Goal: Task Accomplishment & Management: Manage account settings

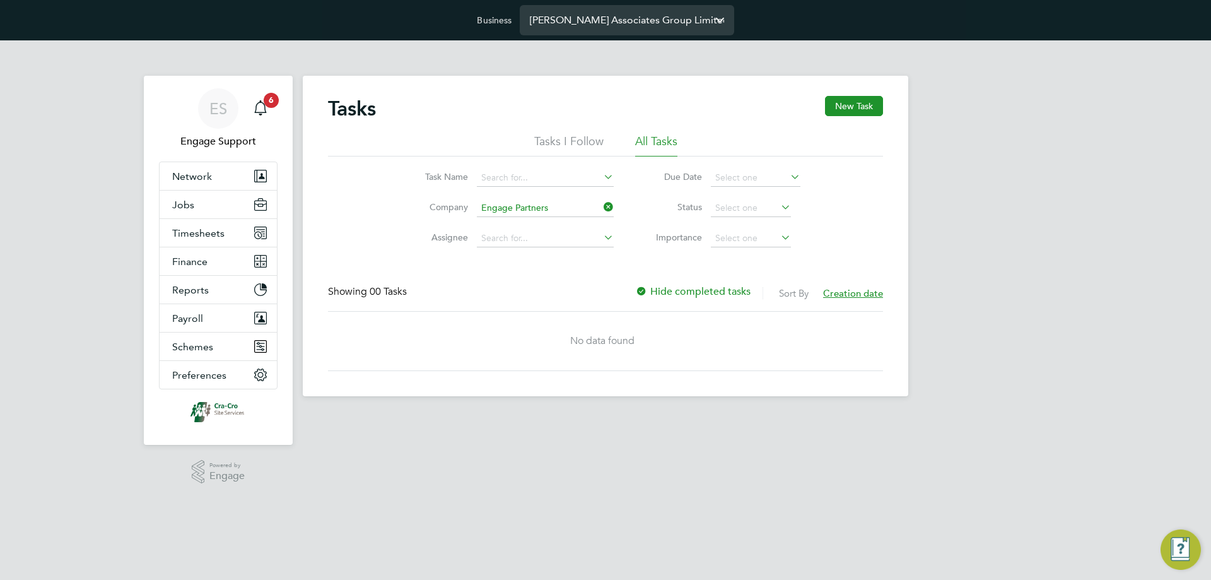
click at [604, 25] on input "Nicholas Associates Group Limited" at bounding box center [627, 20] width 214 height 30
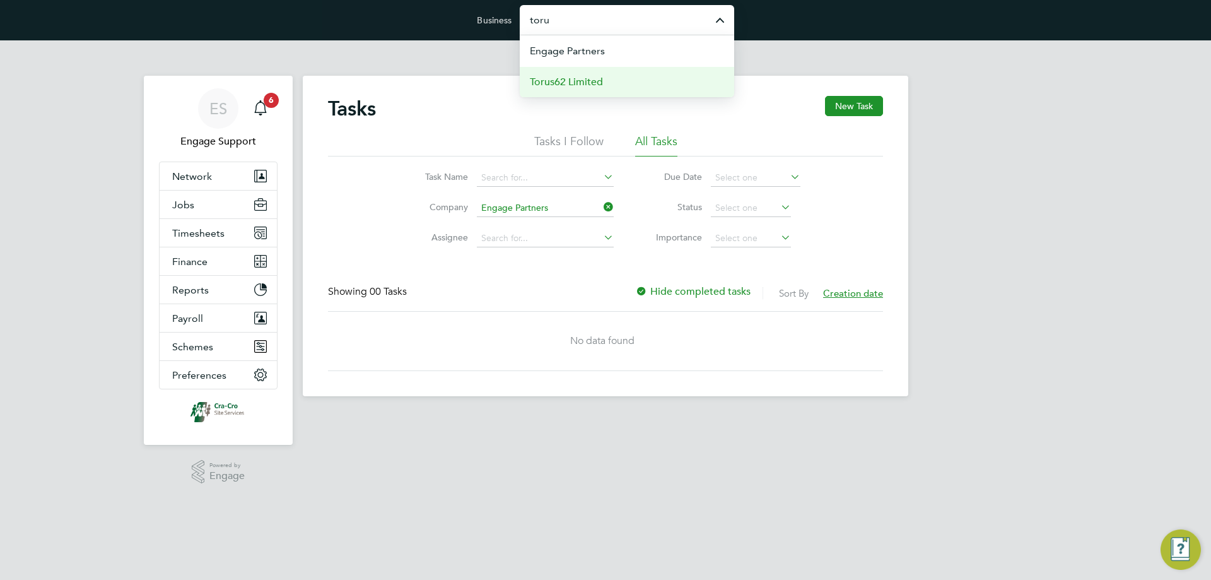
click at [590, 83] on span "Torus62 Limited" at bounding box center [566, 81] width 73 height 15
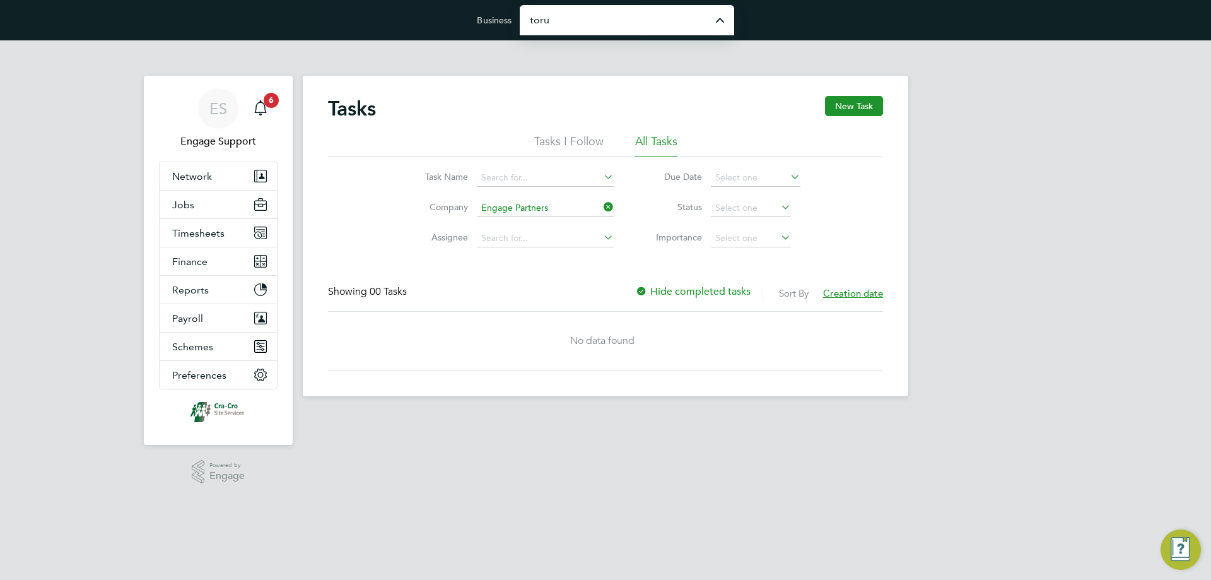
type input "Torus62 Limited"
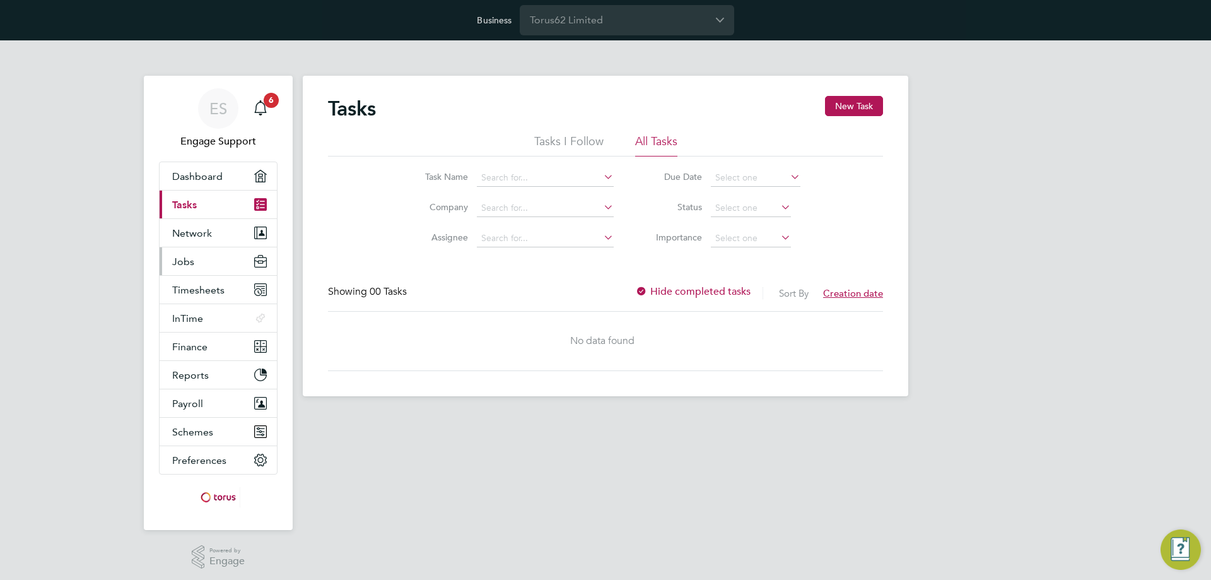
click at [235, 260] on button "Jobs" at bounding box center [218, 261] width 117 height 28
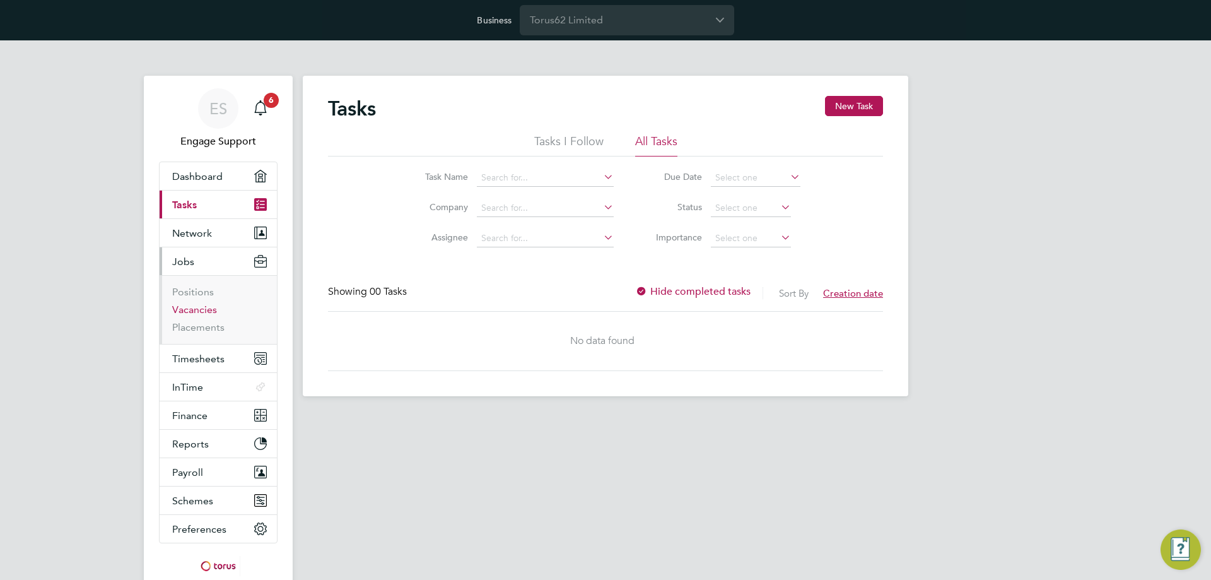
click at [204, 313] on link "Vacancies" at bounding box center [194, 309] width 45 height 12
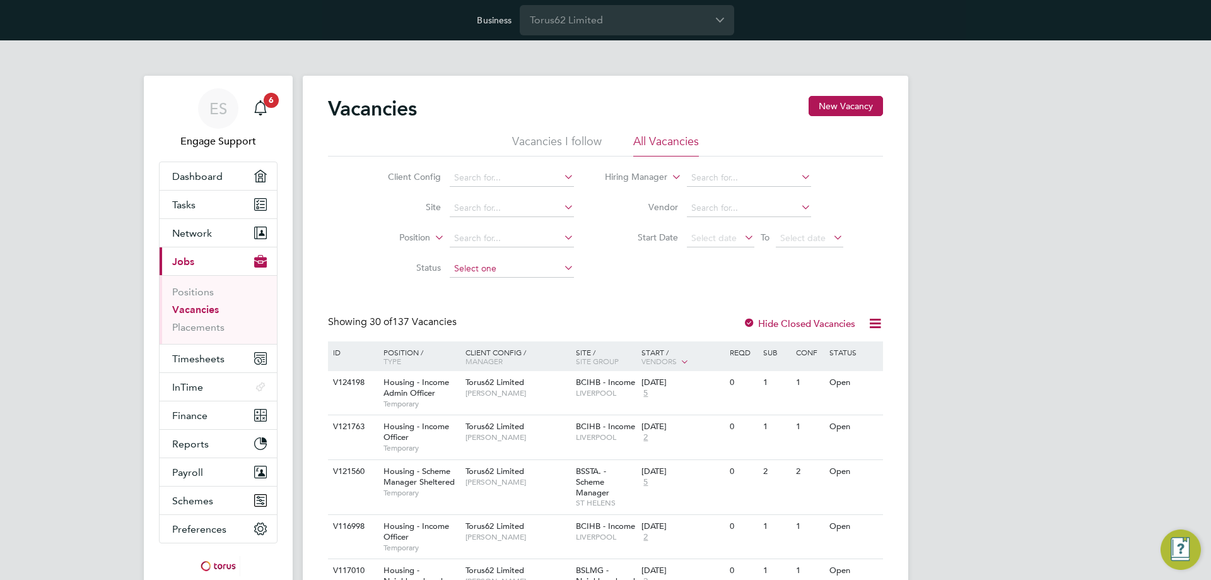
click at [496, 268] on input at bounding box center [512, 269] width 124 height 18
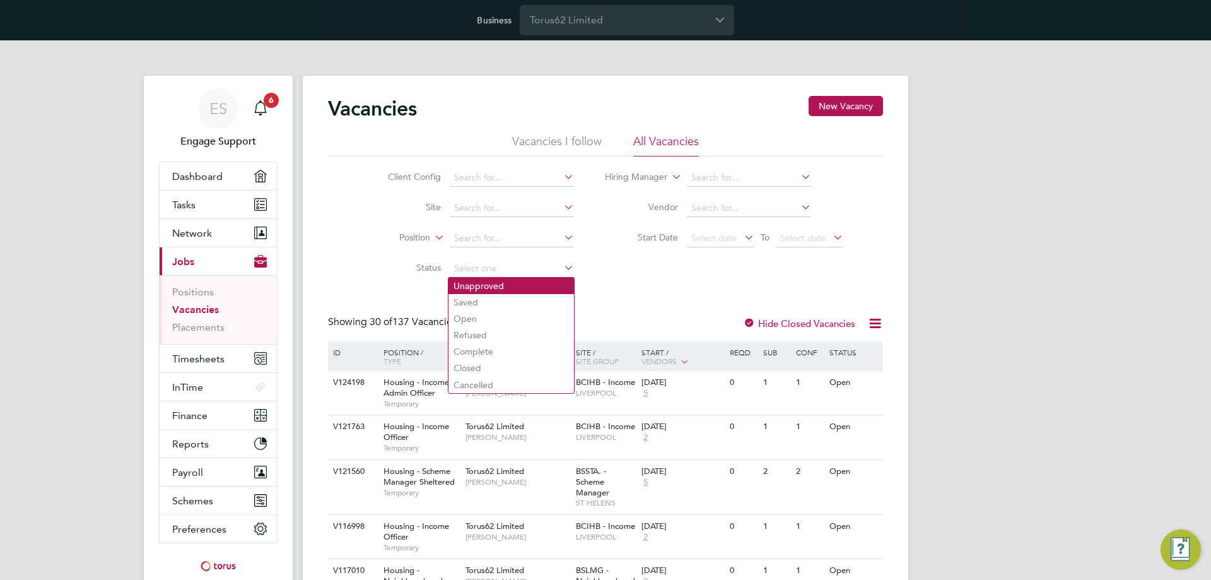
click at [504, 290] on li "Unapproved" at bounding box center [511, 285] width 126 height 16
type input "Unapproved"
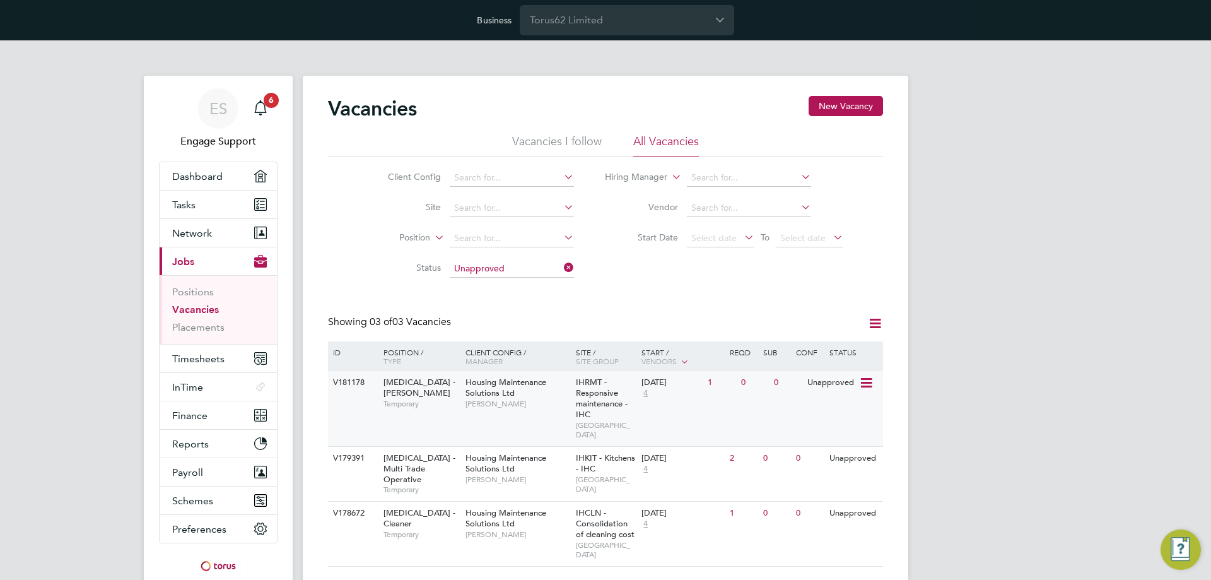
click at [715, 404] on div "V181178 HMS - Joiner Temporary Housing Maintenance Solutions Ltd Debbie Brindle…" at bounding box center [605, 408] width 555 height 75
click at [661, 458] on div "29 Sep 2025 4" at bounding box center [671, 464] width 66 height 34
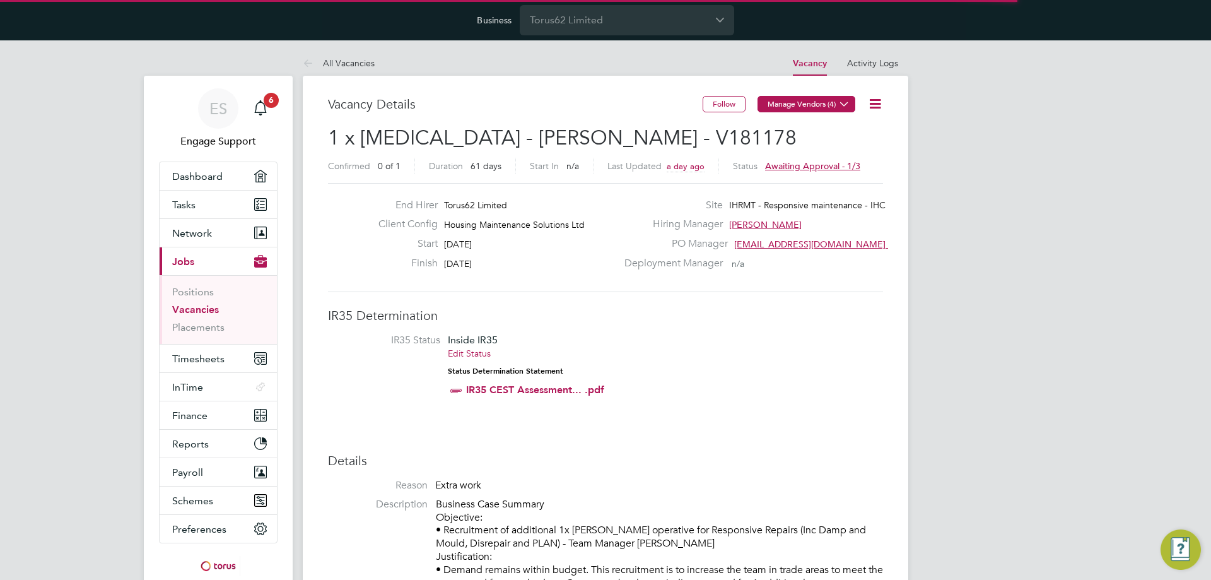
click at [833, 98] on button "Manage Vendors (4)" at bounding box center [806, 104] width 98 height 16
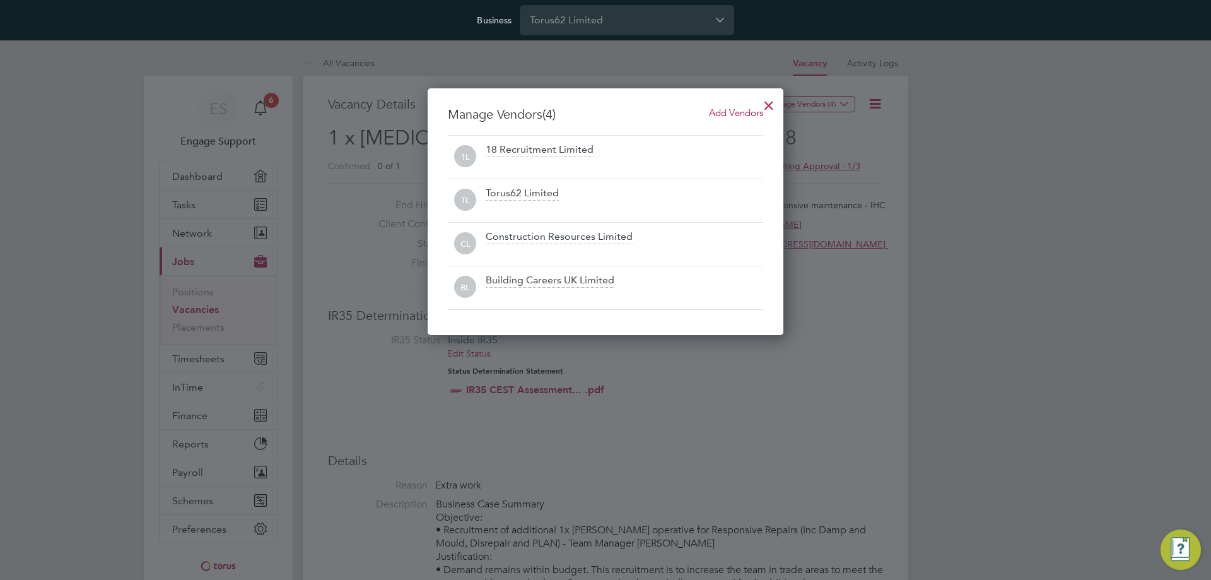
click at [770, 104] on div at bounding box center [768, 102] width 23 height 23
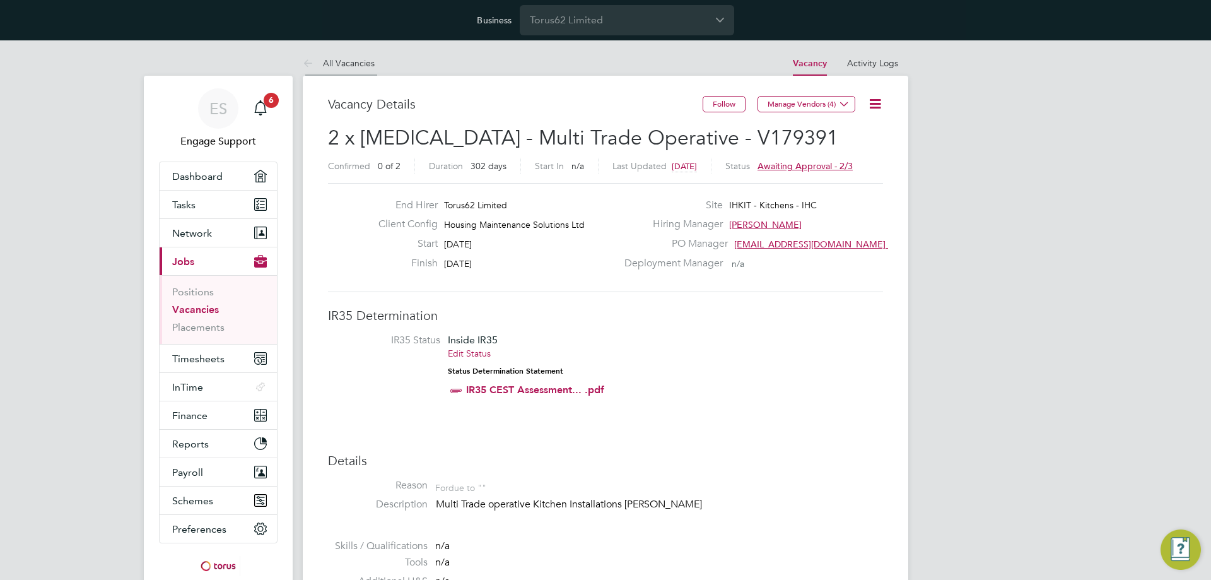
click at [354, 61] on link "All Vacancies" at bounding box center [339, 62] width 72 height 11
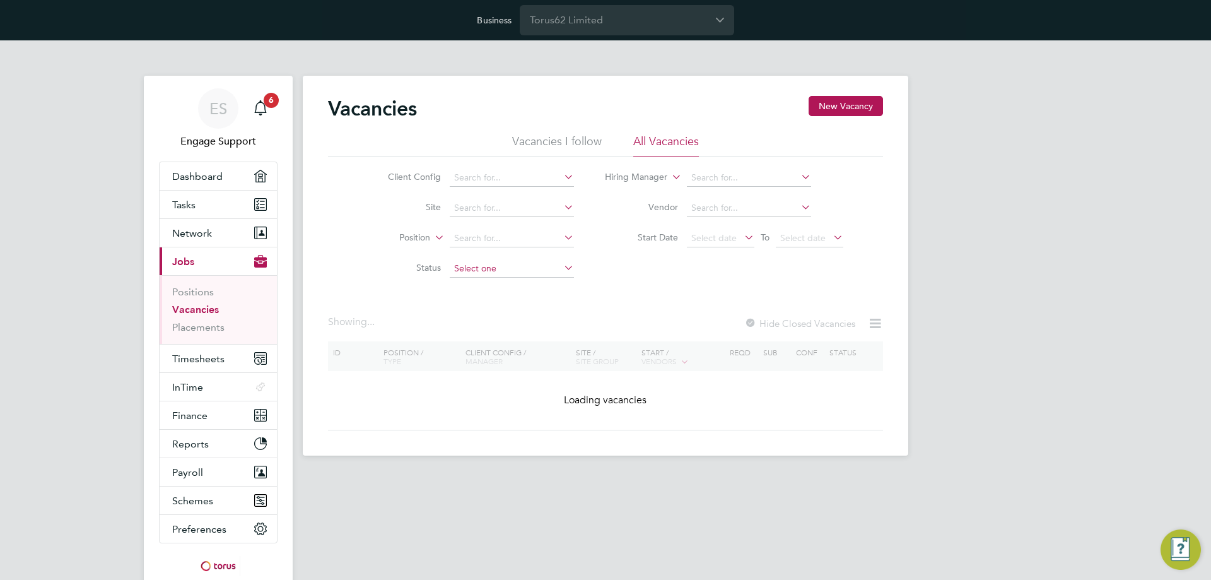
click at [494, 262] on input at bounding box center [512, 269] width 124 height 18
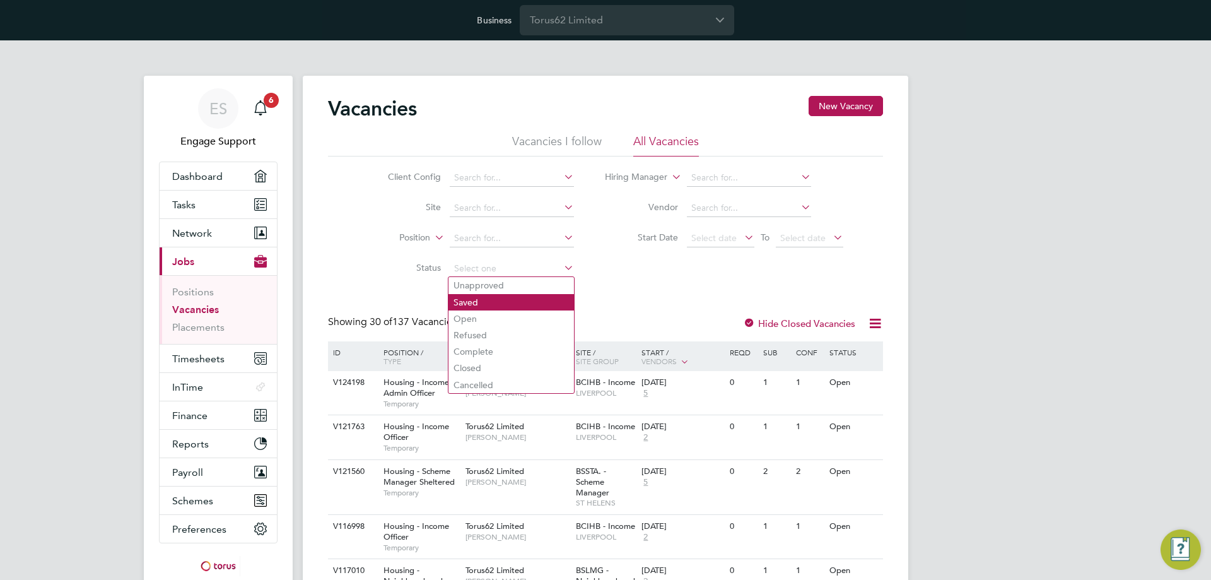
click at [496, 285] on li "Unapproved" at bounding box center [511, 285] width 126 height 16
type input "Unapproved"
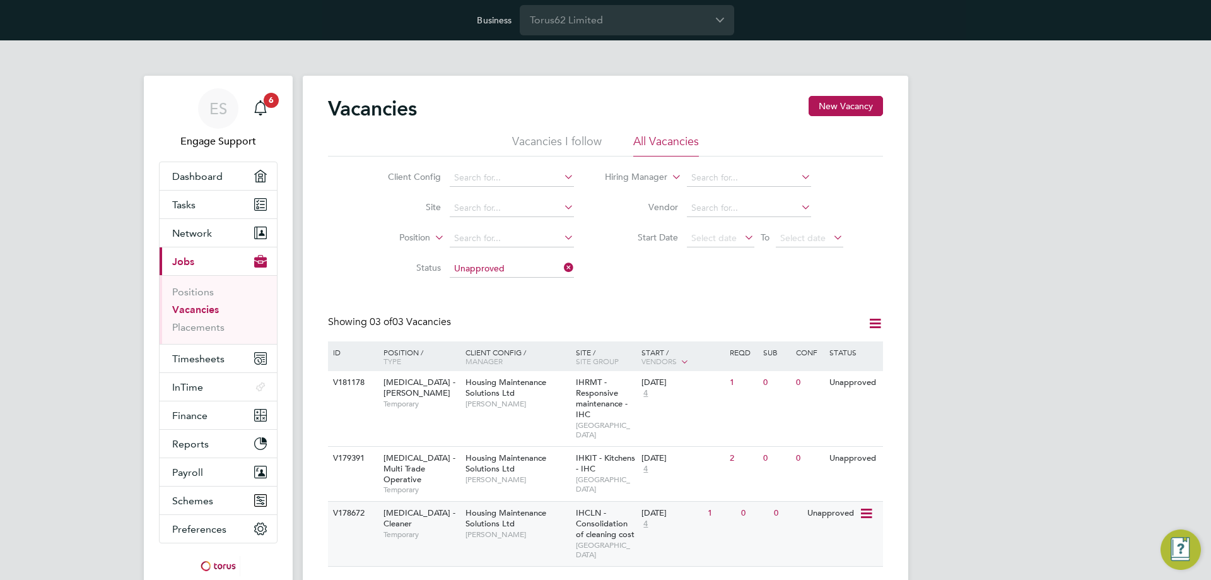
click at [673, 507] on div "25 Aug 2025 4" at bounding box center [671, 518] width 66 height 34
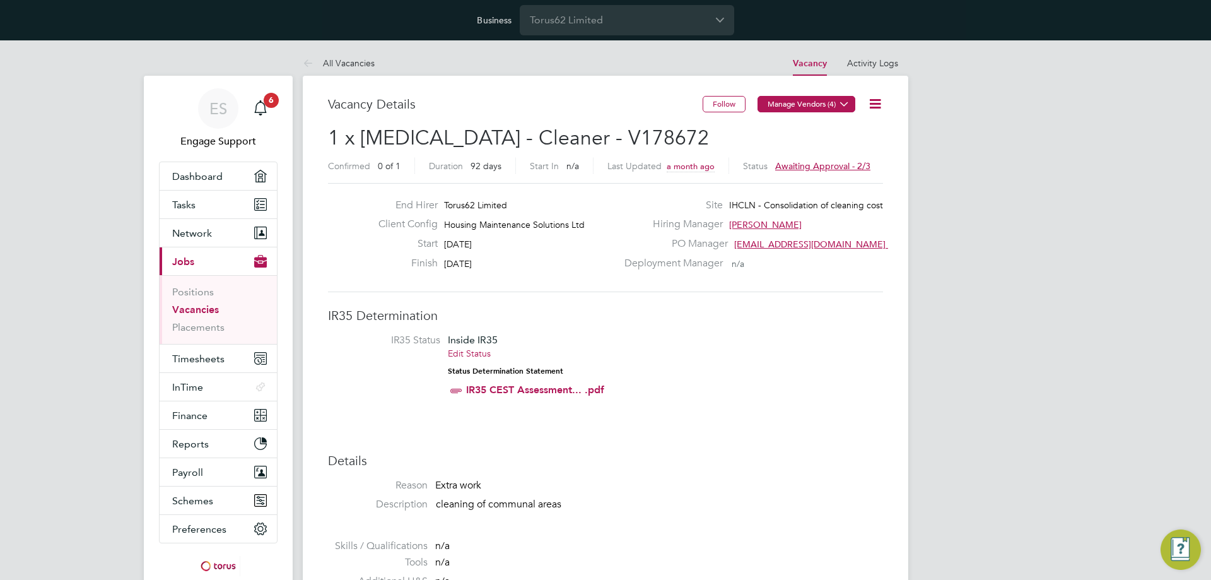
click at [797, 102] on button "Manage Vendors (4)" at bounding box center [806, 104] width 98 height 16
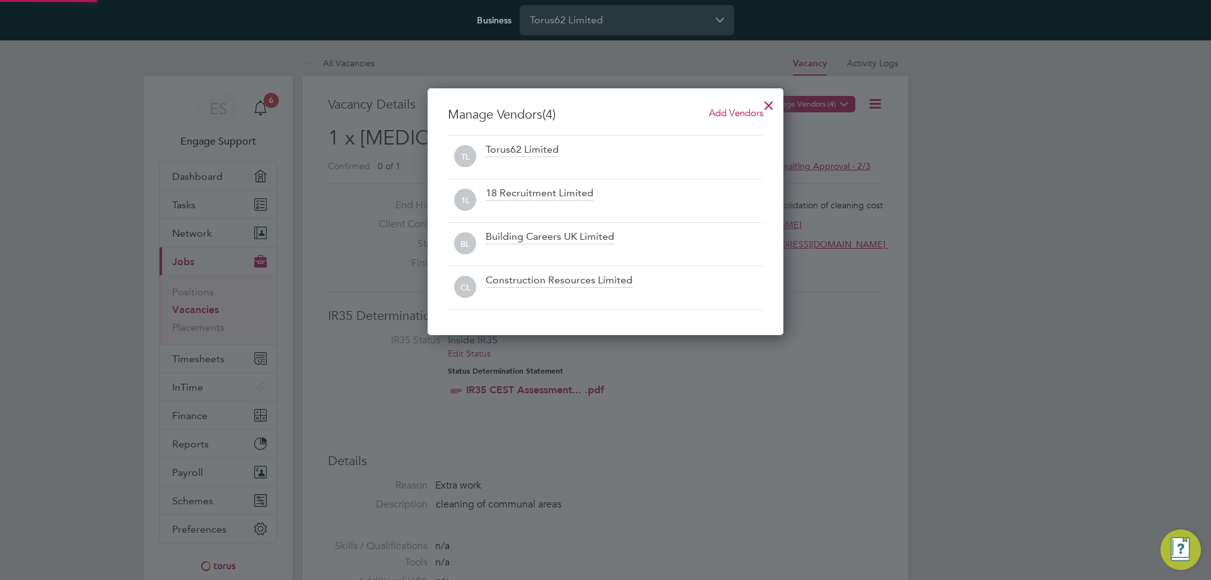
scroll to position [247, 356]
click at [769, 103] on div at bounding box center [768, 102] width 23 height 23
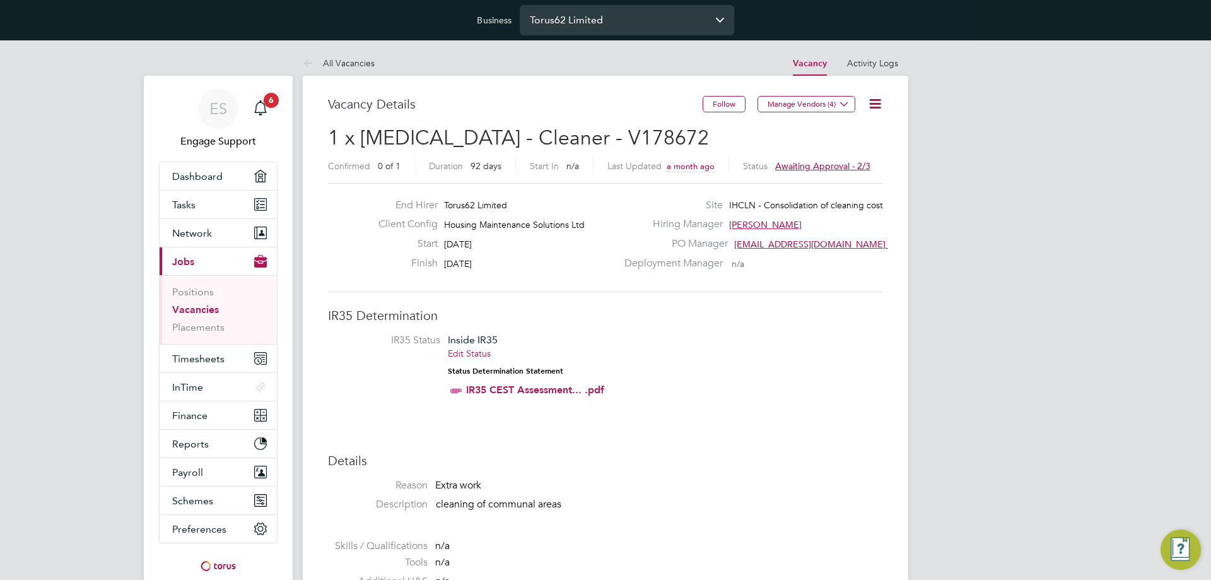
click at [667, 25] on input "Torus62 Limited" at bounding box center [627, 20] width 214 height 30
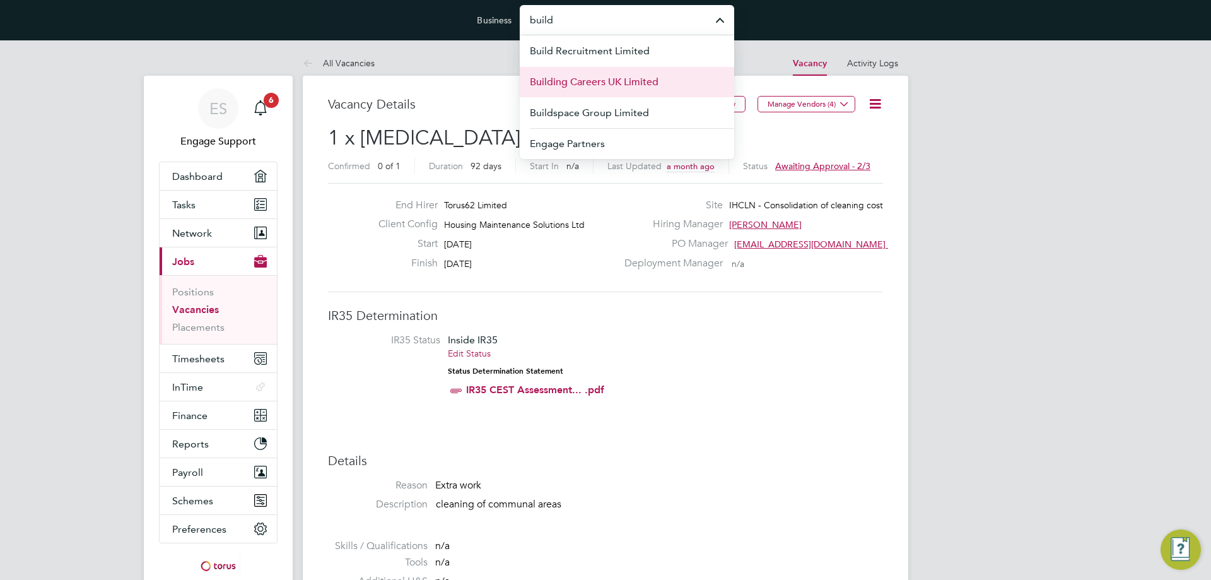
click at [658, 72] on li "Building Careers UK Limited" at bounding box center [627, 81] width 214 height 31
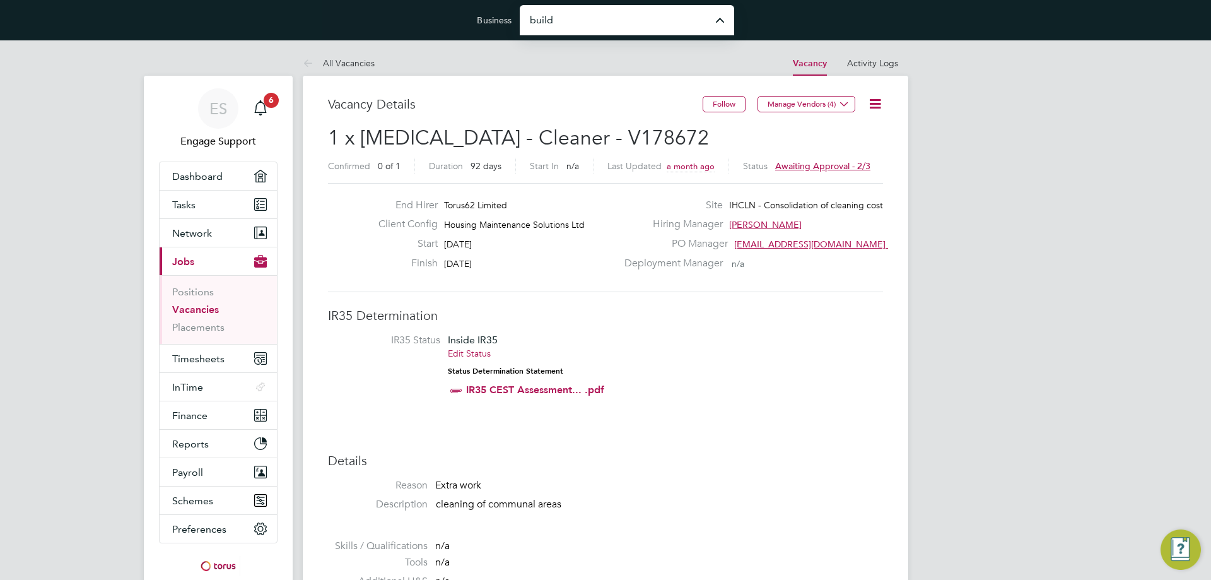
type input "Building Careers UK Limited"
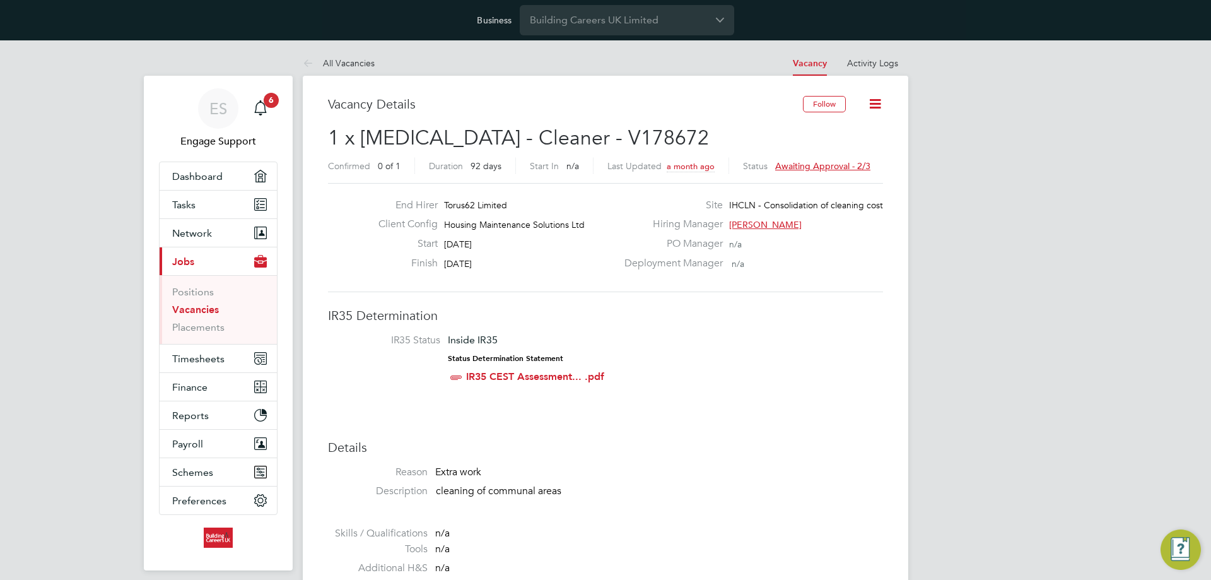
click at [876, 98] on icon at bounding box center [875, 104] width 16 height 16
click at [844, 153] on li "Update Status" at bounding box center [844, 152] width 73 height 18
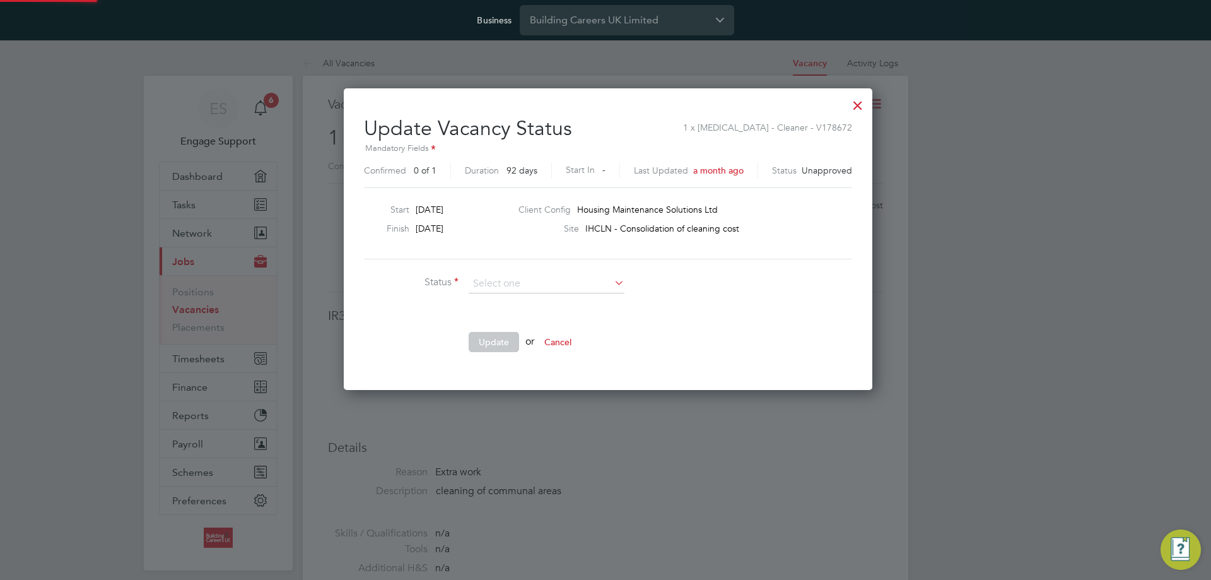
scroll to position [301, 523]
drag, startPoint x: 380, startPoint y: 126, endPoint x: 585, endPoint y: 131, distance: 204.4
click at [585, 131] on h2 "Update Vacancy Status 1 x HMS - Cleaner - V178672 Mandatory Fields Confirmed 0 …" at bounding box center [608, 144] width 488 height 76
click at [704, 313] on li at bounding box center [553, 312] width 378 height 13
click at [853, 103] on div at bounding box center [857, 102] width 23 height 23
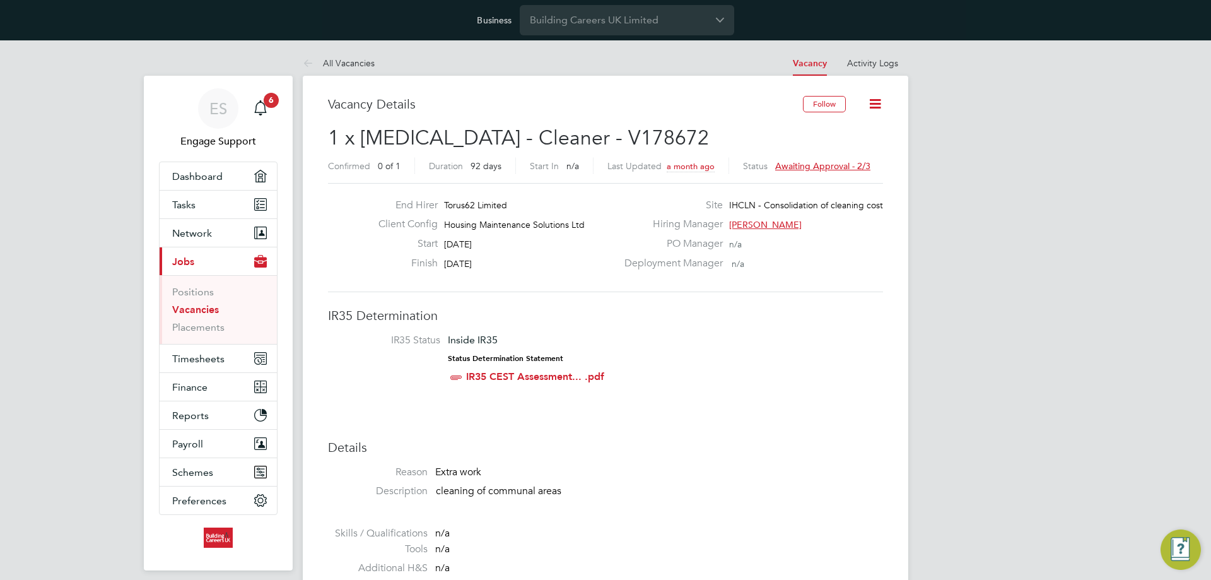
click at [203, 309] on link "Vacancies" at bounding box center [195, 309] width 47 height 12
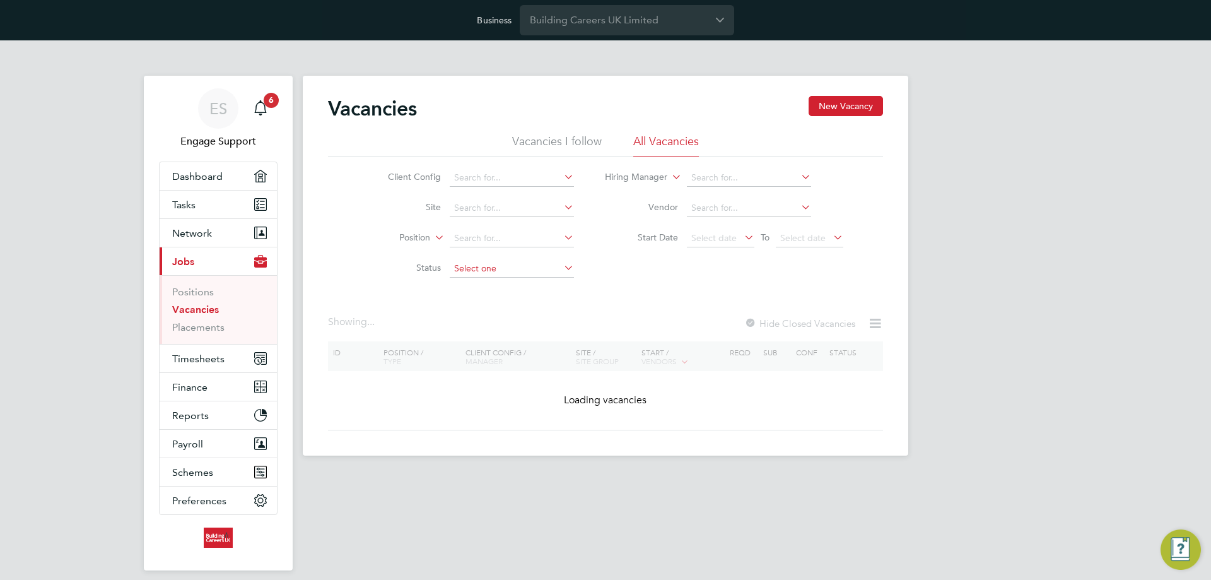
click at [496, 271] on input at bounding box center [512, 269] width 124 height 18
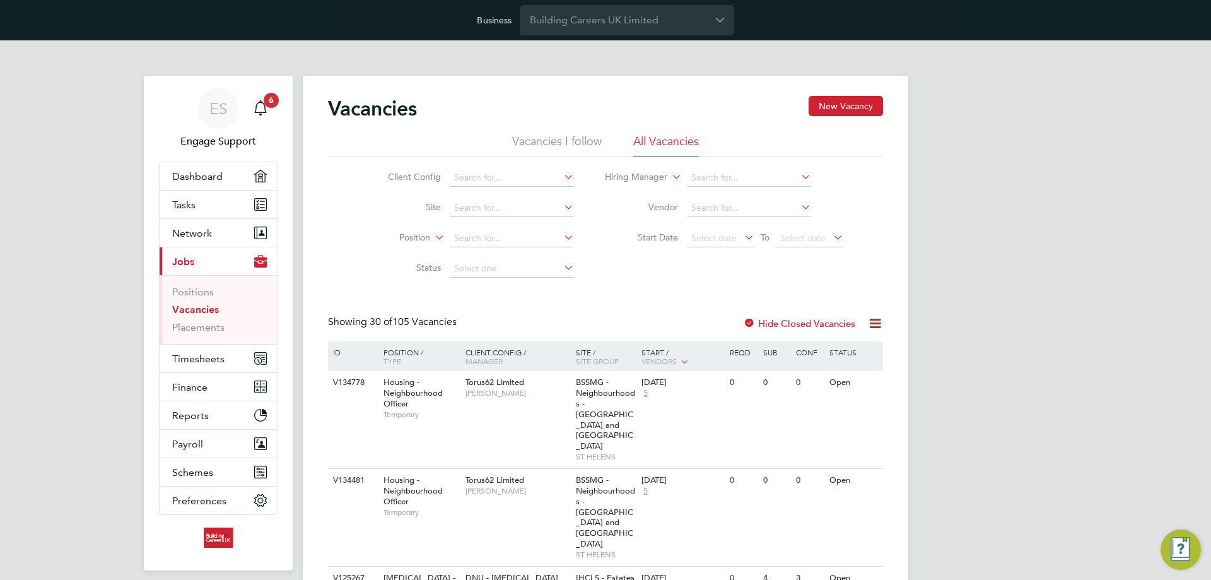
click at [496, 285] on li "Unapproved" at bounding box center [511, 285] width 126 height 16
type input "Unapproved"
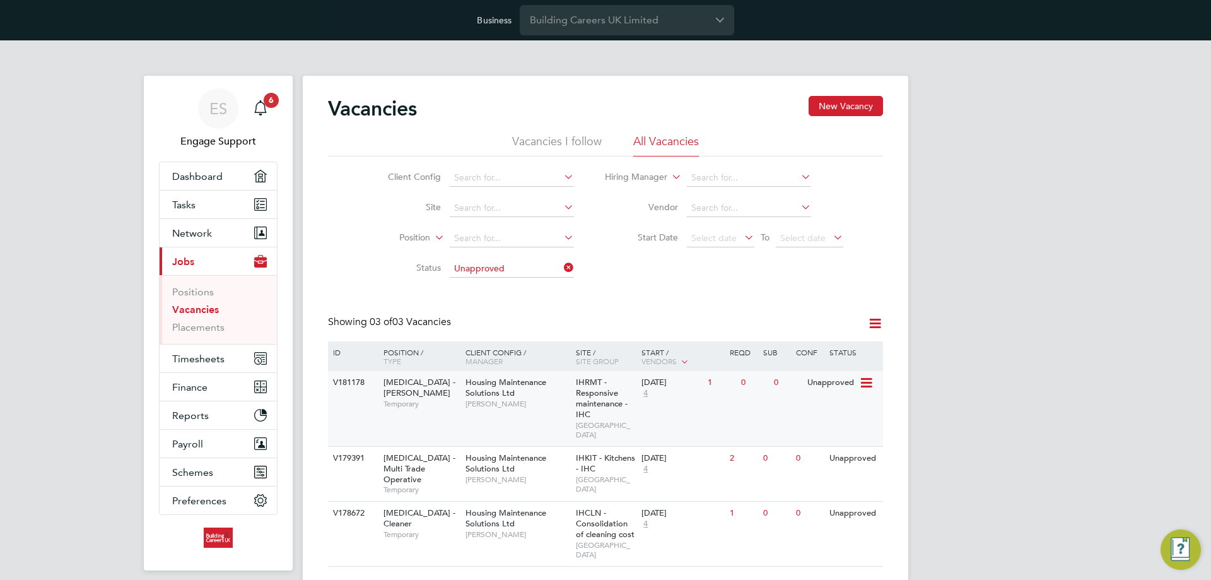
click at [527, 399] on span "[PERSON_NAME]" at bounding box center [517, 404] width 104 height 10
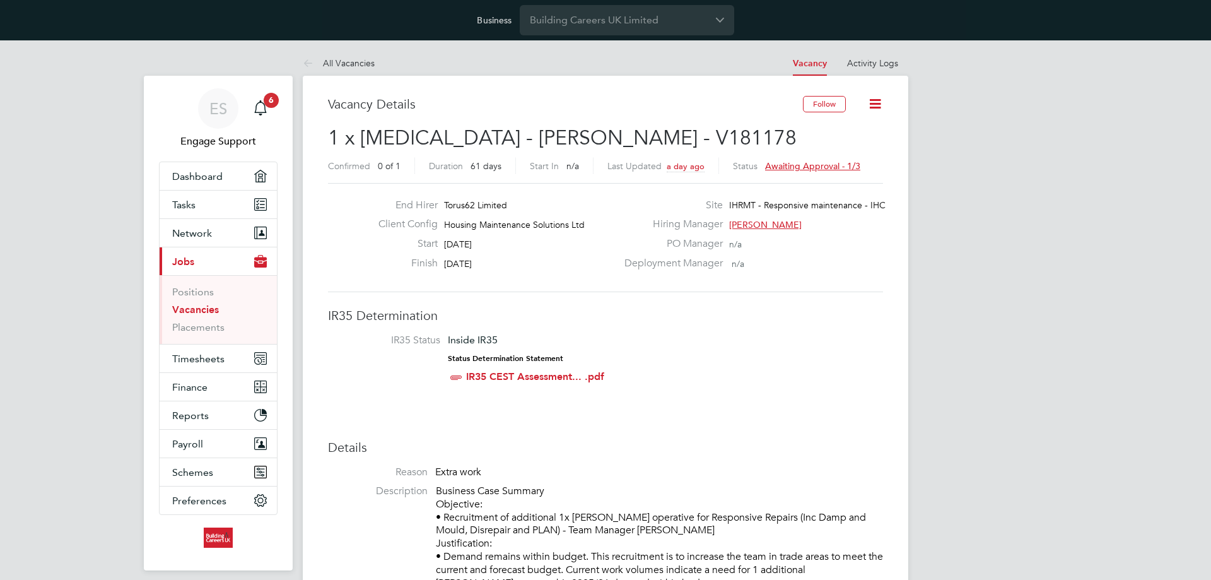
scroll to position [37, 88]
click at [838, 168] on span "Awaiting approval - 1/3" at bounding box center [812, 165] width 95 height 11
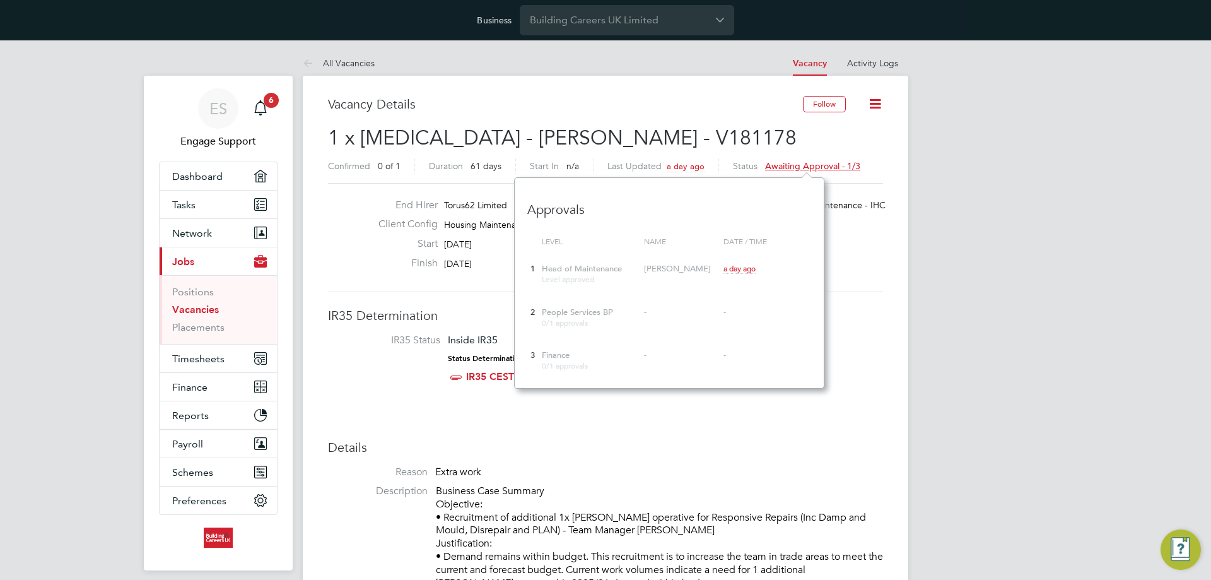
click at [790, 441] on h3 "Details" at bounding box center [605, 447] width 555 height 16
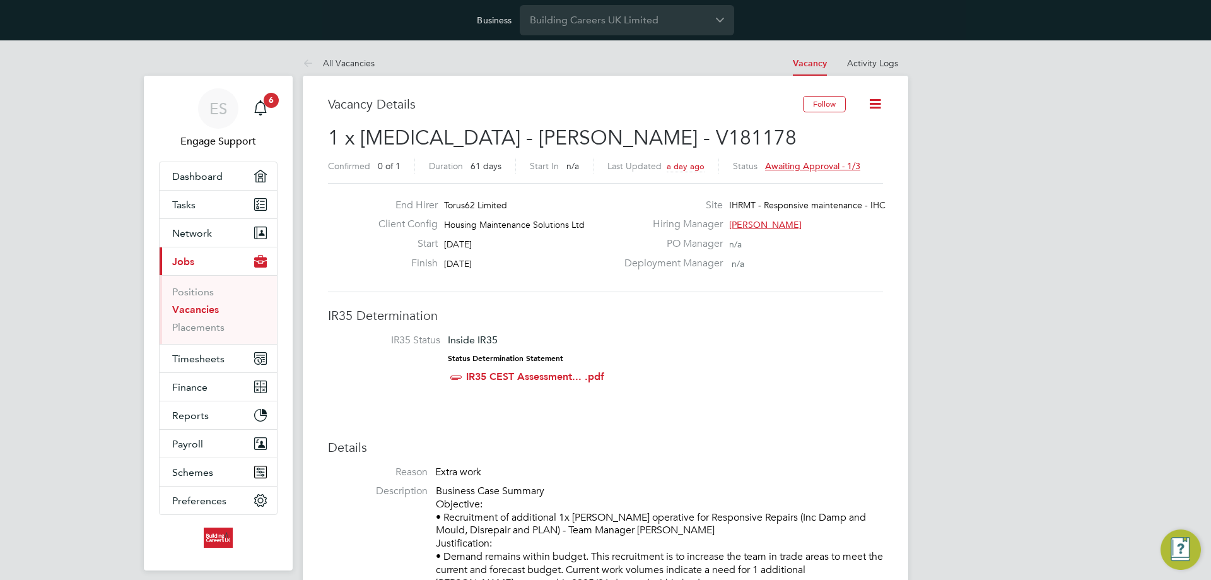
click at [879, 105] on icon at bounding box center [875, 104] width 16 height 16
click at [836, 153] on li "Update Status" at bounding box center [844, 152] width 73 height 18
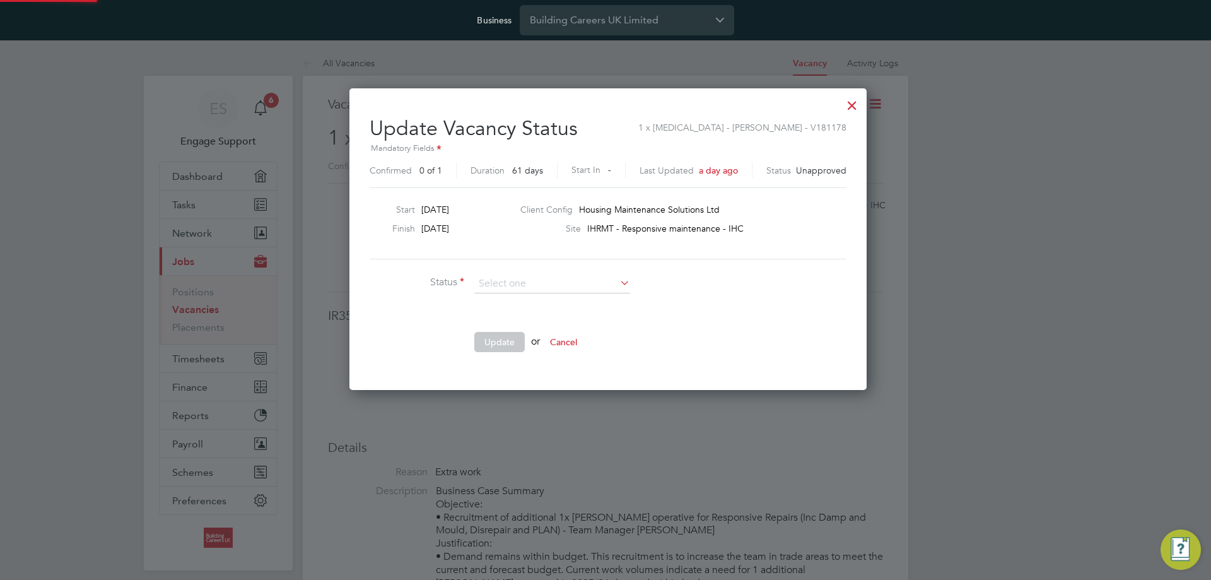
scroll to position [301, 512]
click at [847, 103] on div at bounding box center [852, 102] width 23 height 23
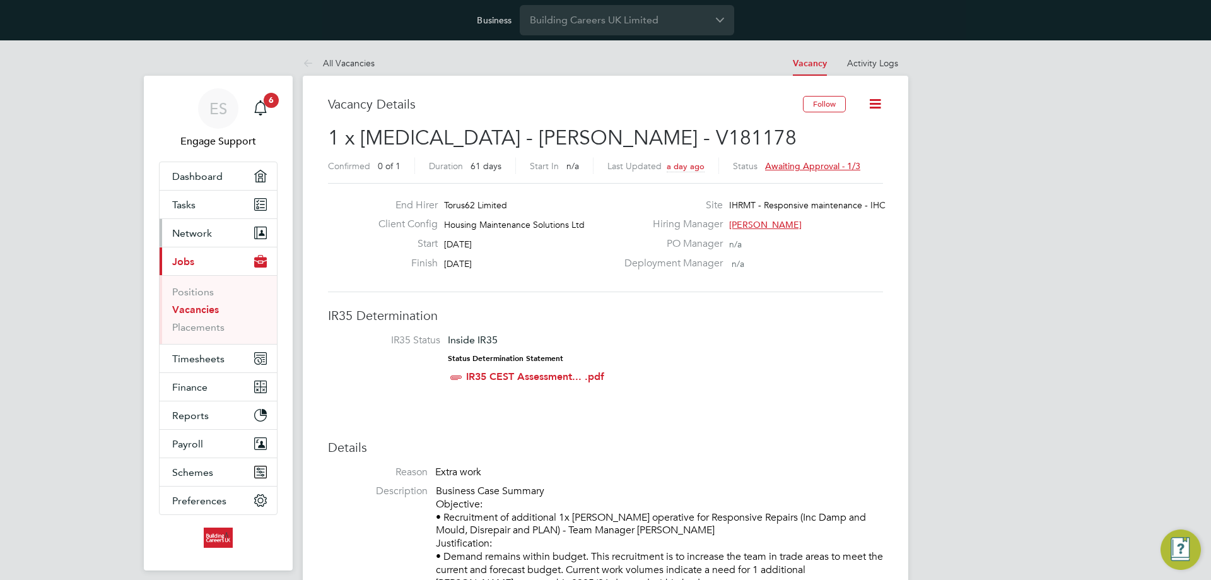
click at [217, 235] on button "Network" at bounding box center [218, 233] width 117 height 28
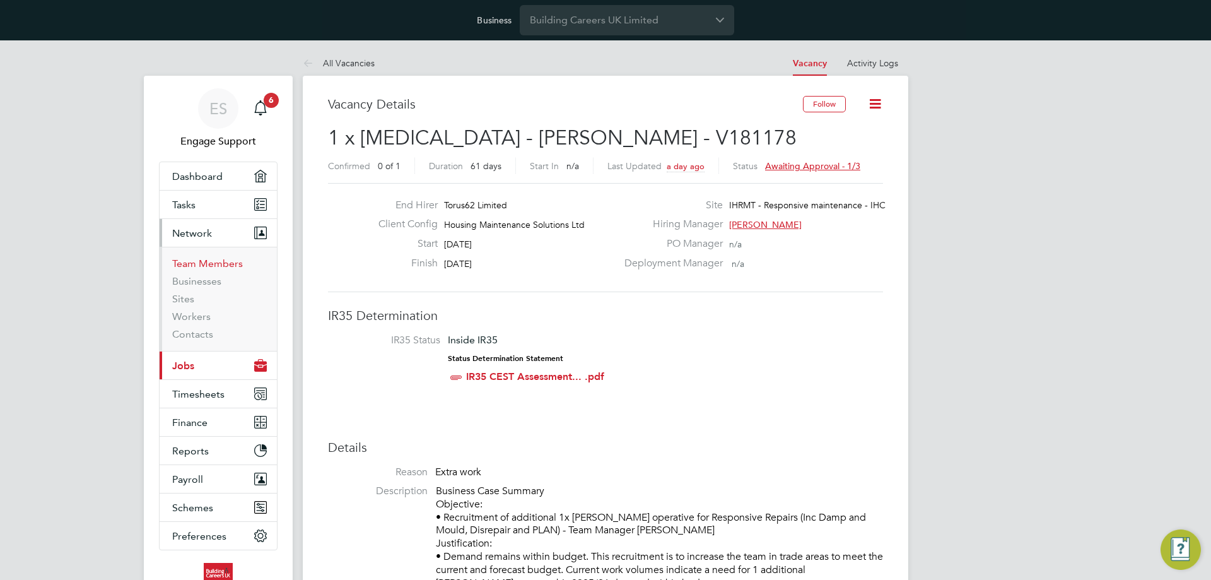
click at [209, 262] on link "Team Members" at bounding box center [207, 263] width 71 height 12
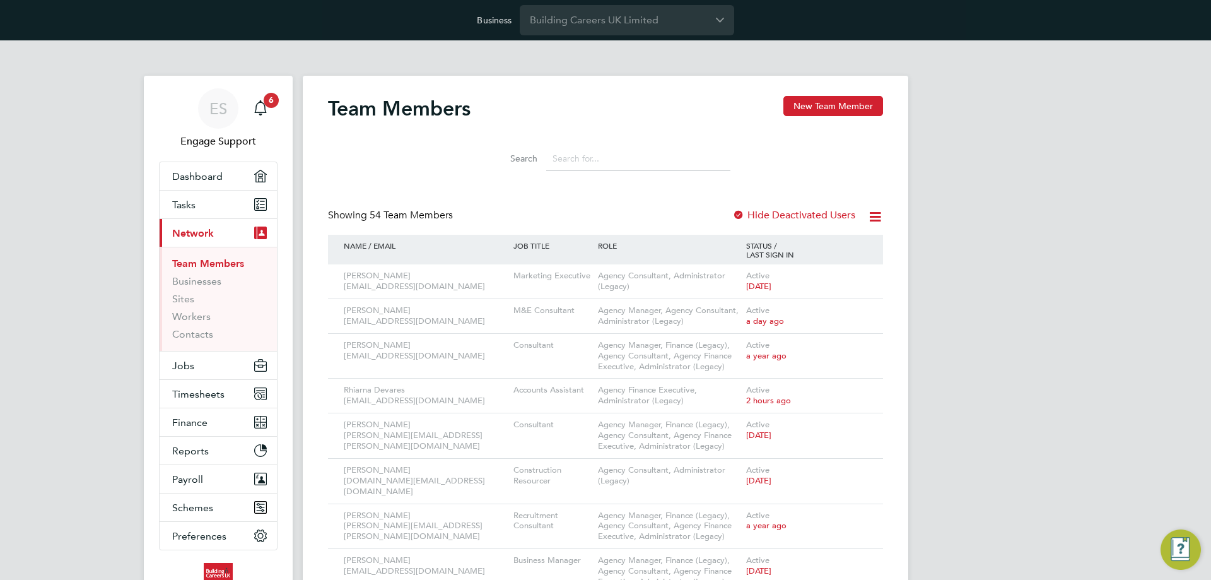
click at [622, 160] on input at bounding box center [638, 158] width 184 height 25
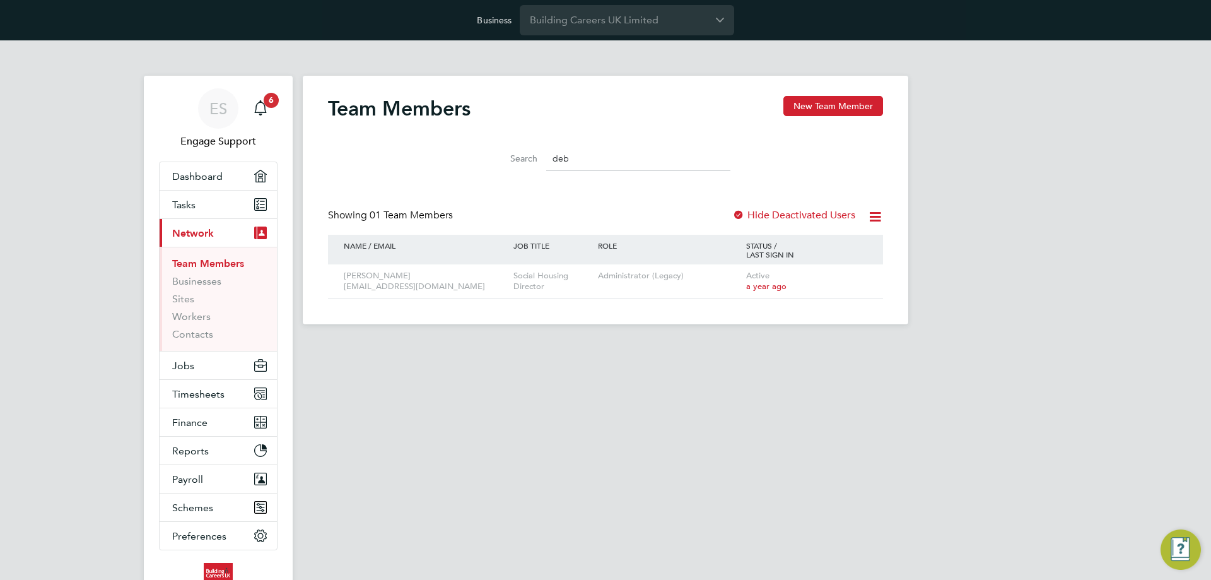
drag, startPoint x: 580, startPoint y: 157, endPoint x: 533, endPoint y: 139, distance: 50.5
click at [528, 158] on div "Search deb" at bounding box center [606, 158] width 250 height 25
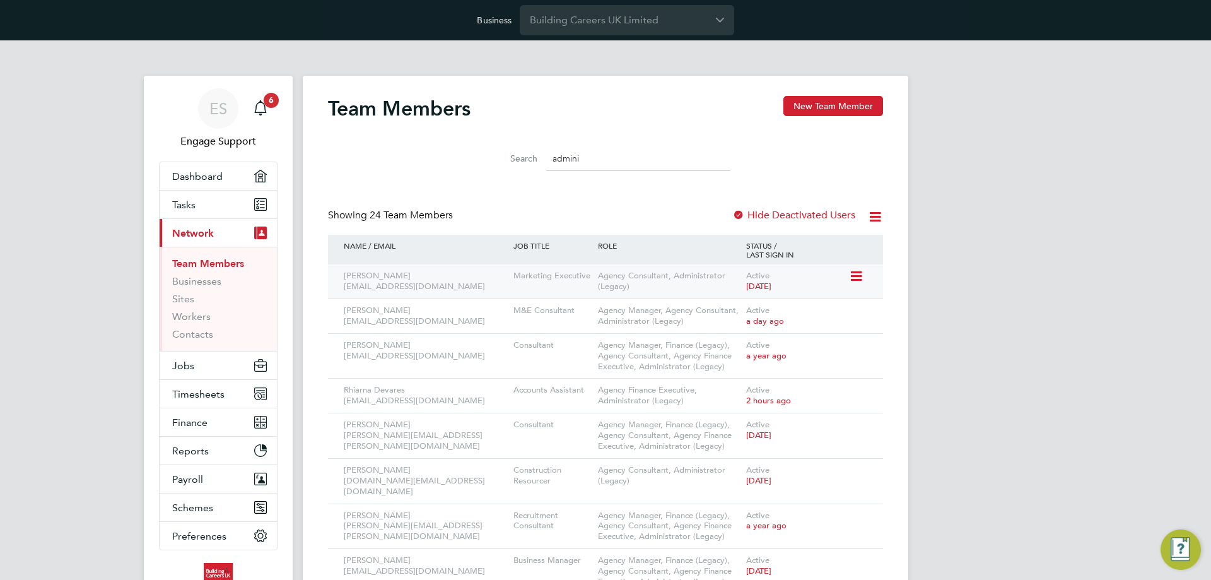
type input "admini"
click at [855, 279] on icon at bounding box center [855, 276] width 13 height 15
click at [768, 396] on li "Impersonate" at bounding box center [786, 401] width 152 height 18
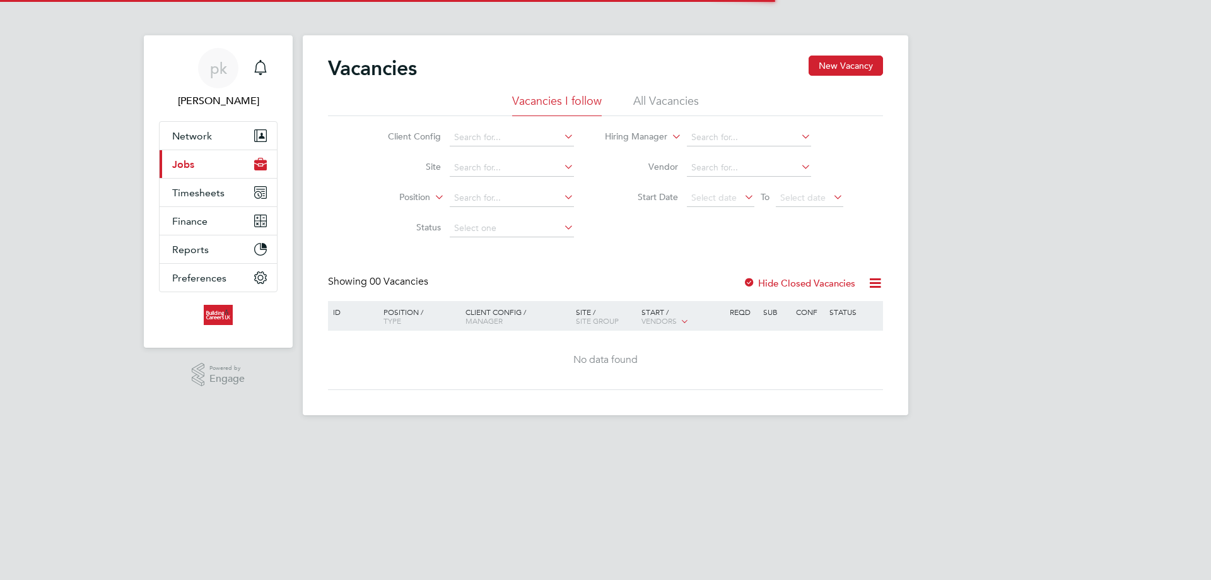
drag, startPoint x: 0, startPoint y: 0, endPoint x: 202, endPoint y: 199, distance: 283.6
click at [201, 159] on button "Current page: Jobs" at bounding box center [218, 164] width 117 height 28
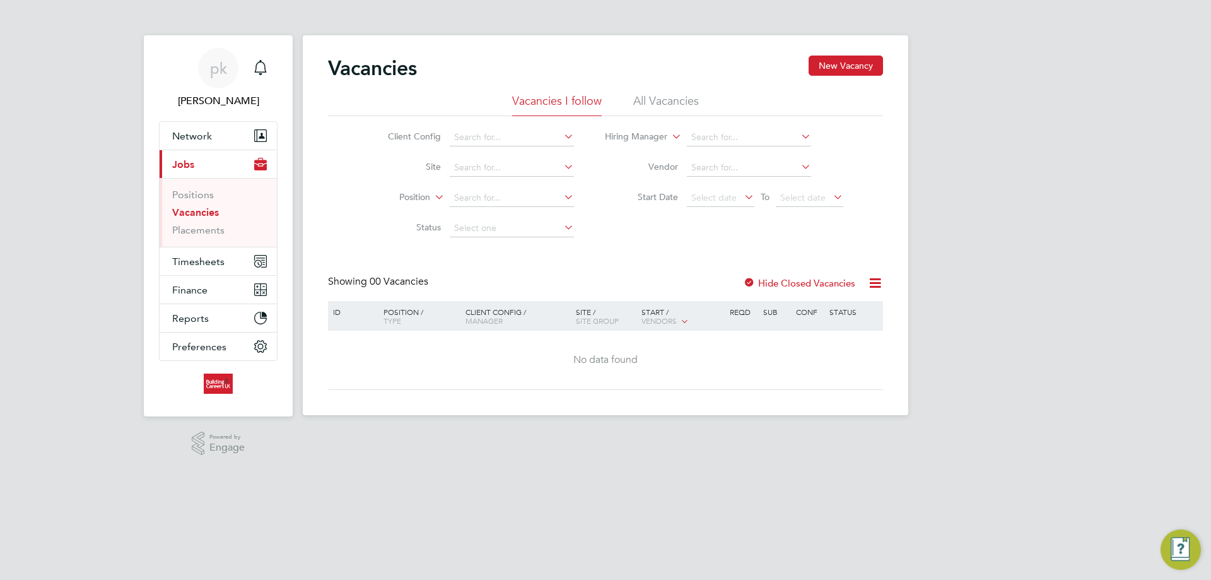
click at [198, 211] on link "Vacancies" at bounding box center [195, 212] width 47 height 12
click at [683, 95] on li "All Vacancies" at bounding box center [666, 104] width 66 height 23
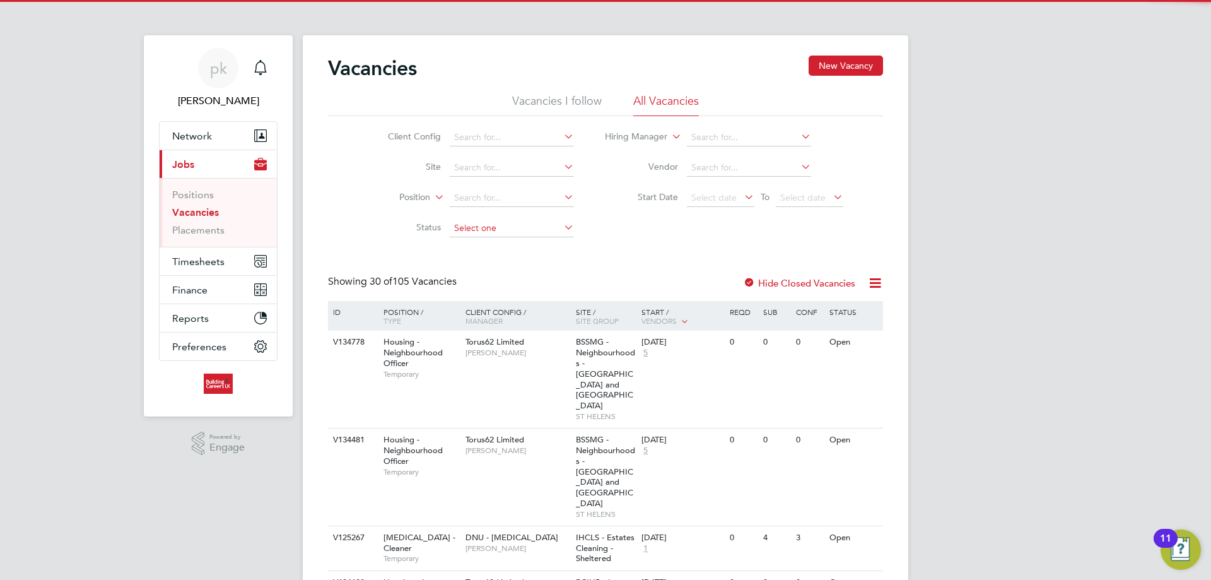
click at [504, 231] on input at bounding box center [512, 228] width 124 height 18
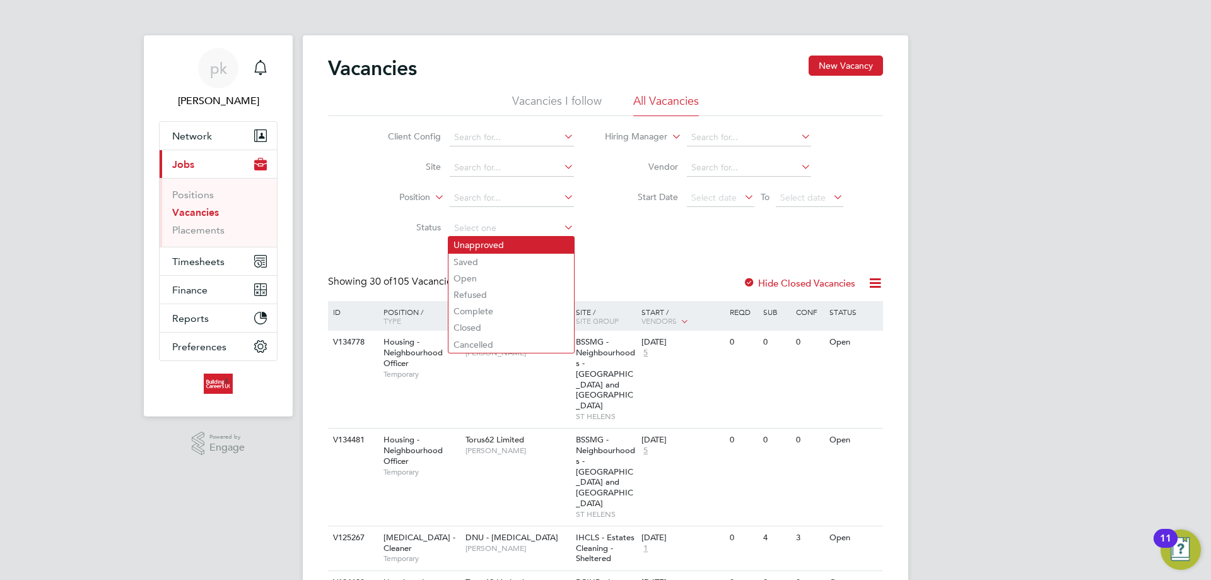
click at [504, 243] on li "Unapproved" at bounding box center [511, 245] width 126 height 16
type input "Unapproved"
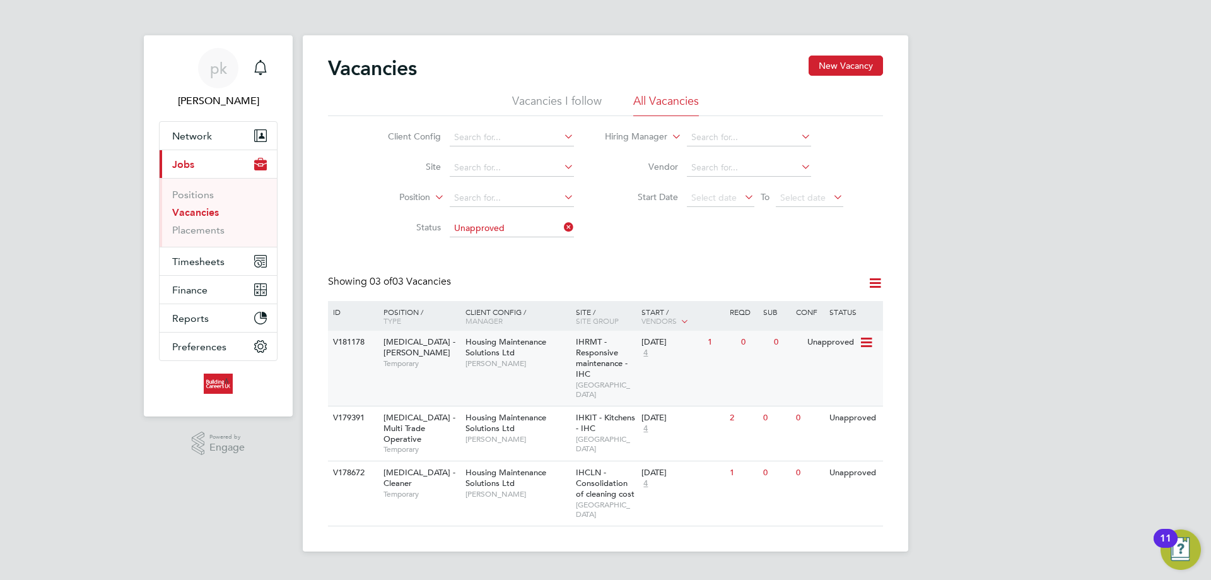
click at [647, 363] on div "01 Oct 2025 4" at bounding box center [671, 347] width 66 height 34
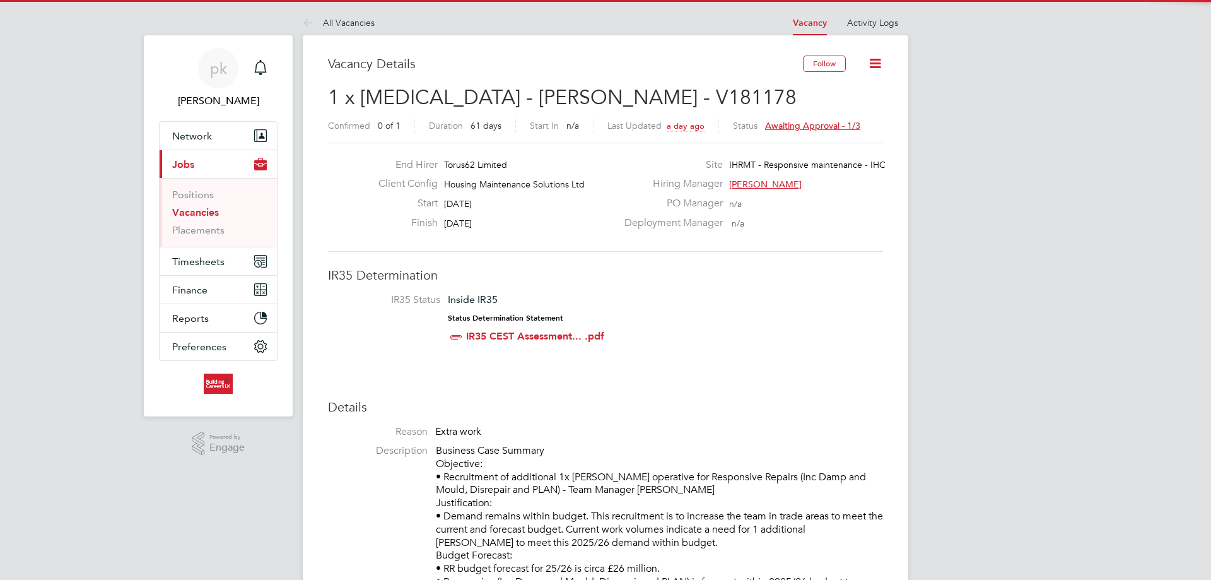
scroll to position [37, 88]
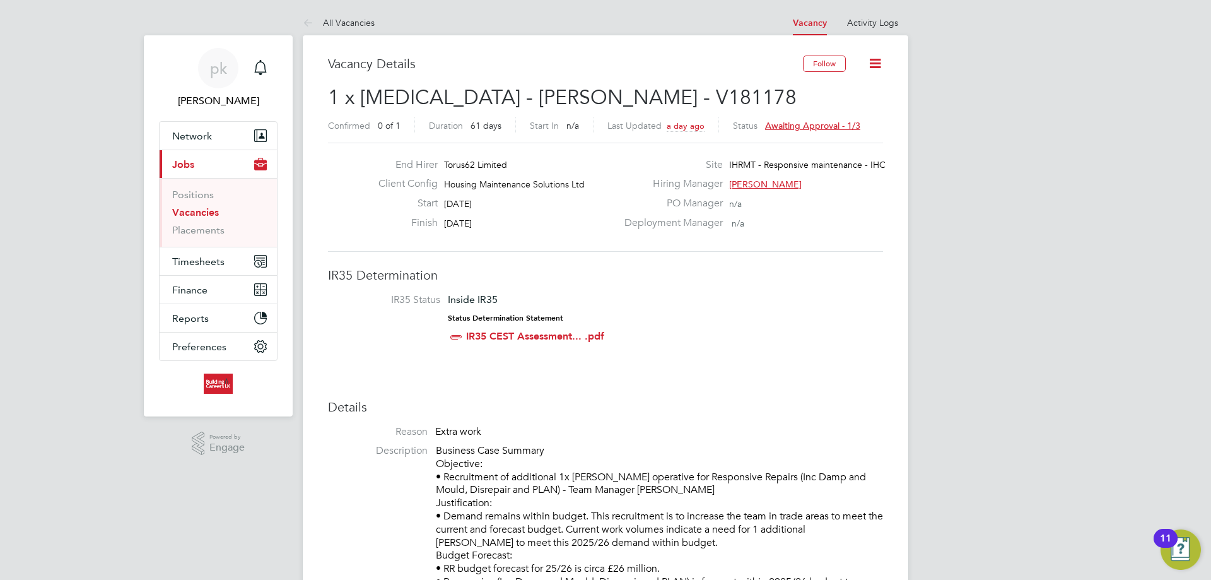
drag, startPoint x: 851, startPoint y: 126, endPoint x: 868, endPoint y: 138, distance: 20.3
click at [850, 126] on span "Awaiting approval - 1/3" at bounding box center [812, 125] width 95 height 11
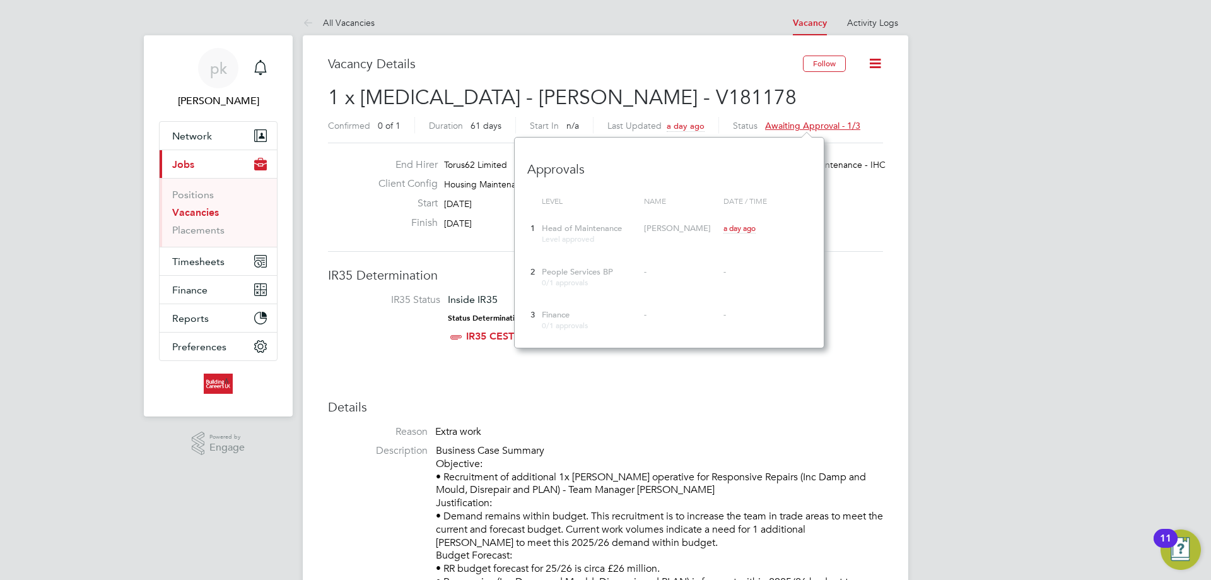
scroll to position [211, 310]
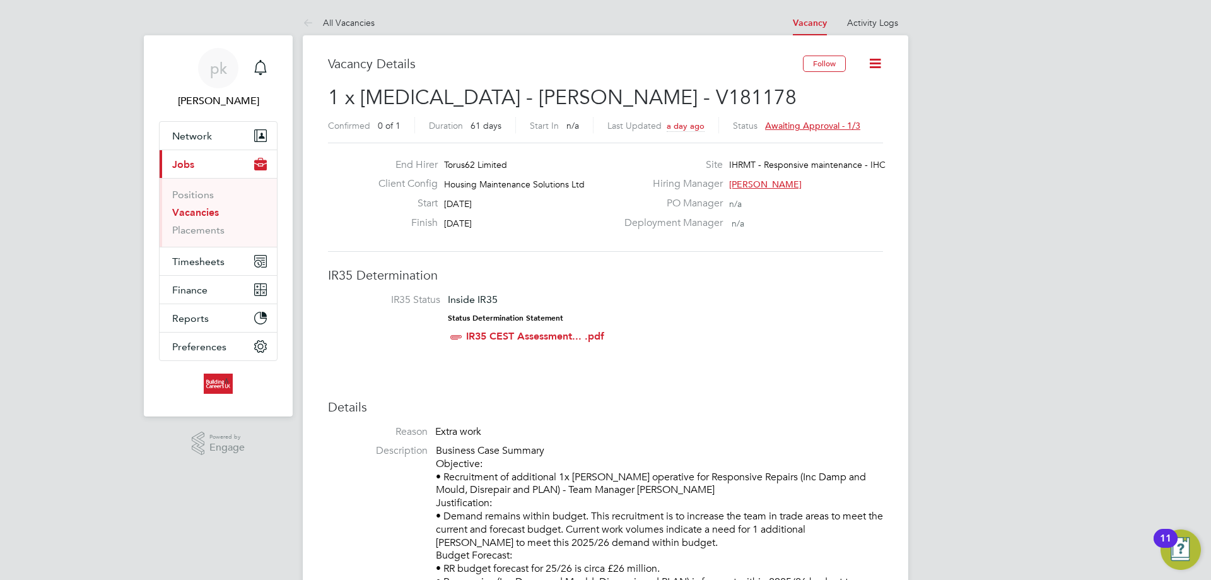
click at [879, 64] on icon at bounding box center [875, 63] width 16 height 16
click at [858, 112] on li "Update Status" at bounding box center [844, 111] width 73 height 18
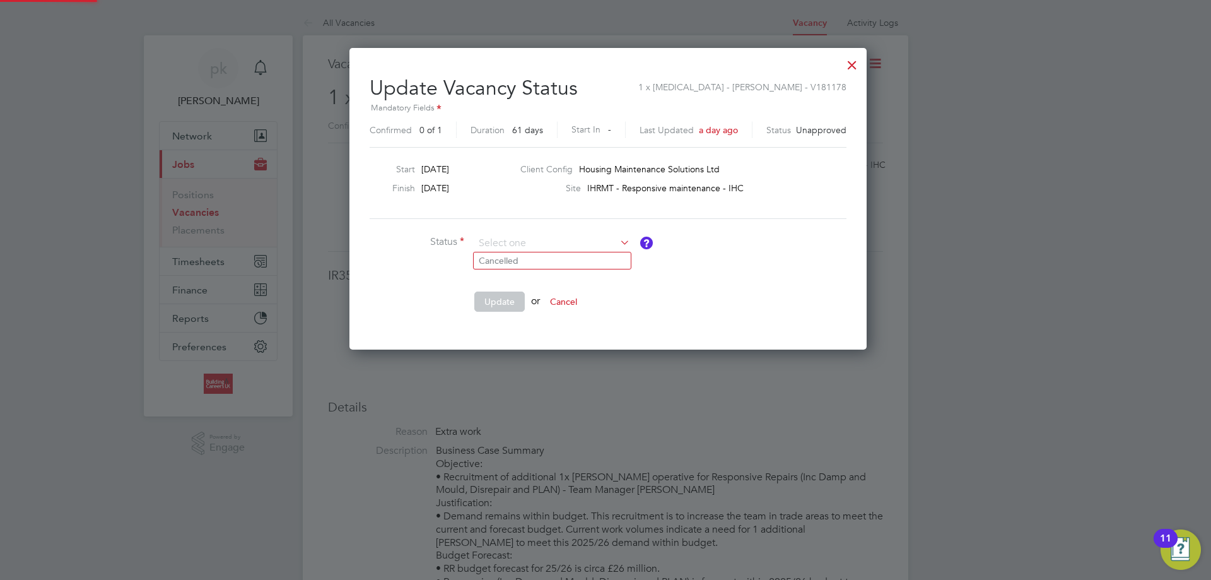
scroll to position [301, 512]
click at [532, 261] on li "Cancelled" at bounding box center [552, 260] width 157 height 16
type input "Cancelled"
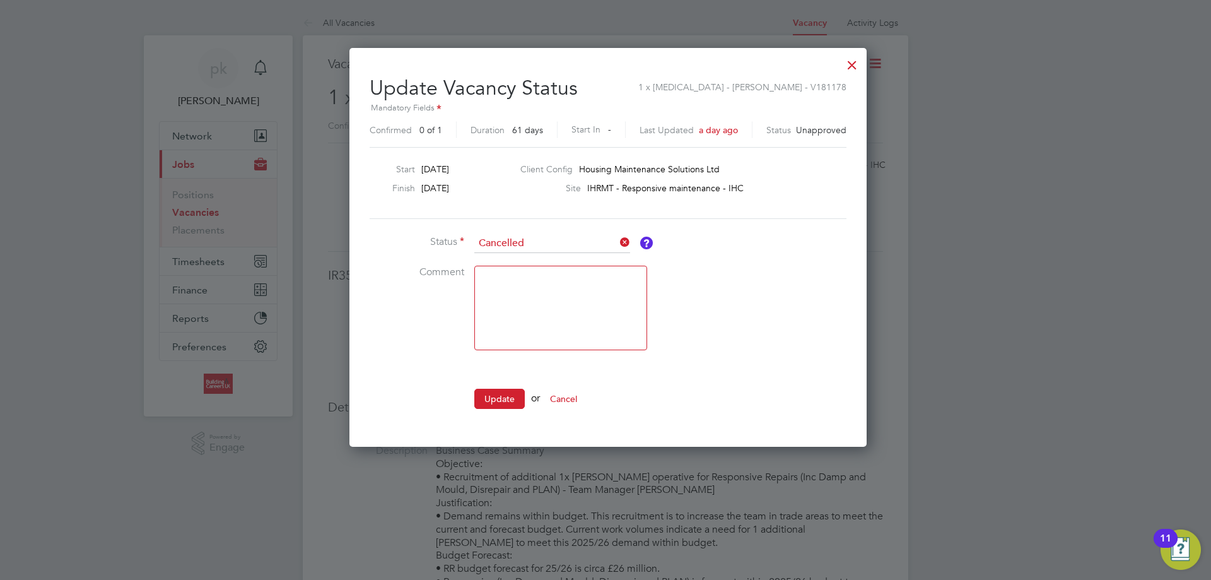
click at [617, 241] on icon at bounding box center [617, 242] width 0 height 18
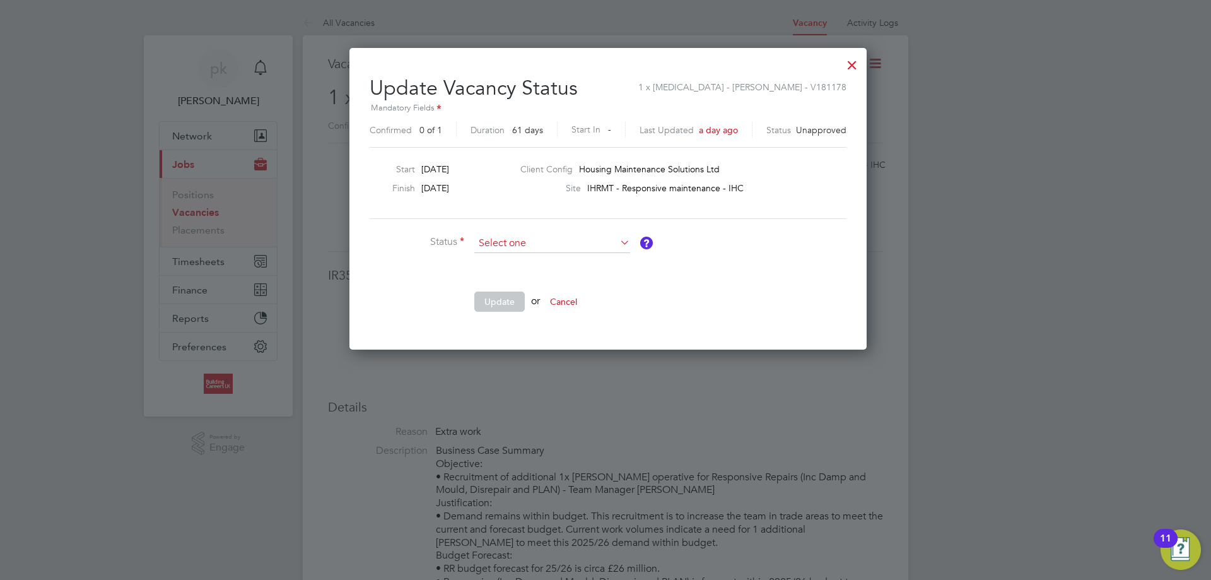
click at [613, 236] on input at bounding box center [552, 243] width 156 height 19
click at [595, 261] on li "Cancelled" at bounding box center [552, 260] width 157 height 16
type input "Cancelled"
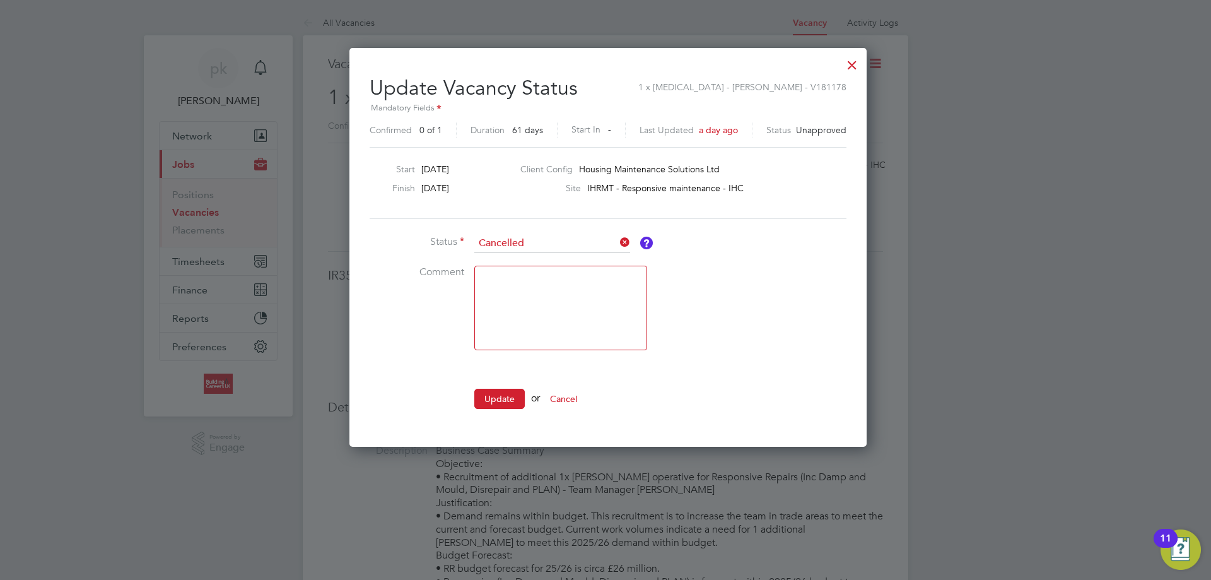
click at [849, 62] on div at bounding box center [852, 61] width 23 height 23
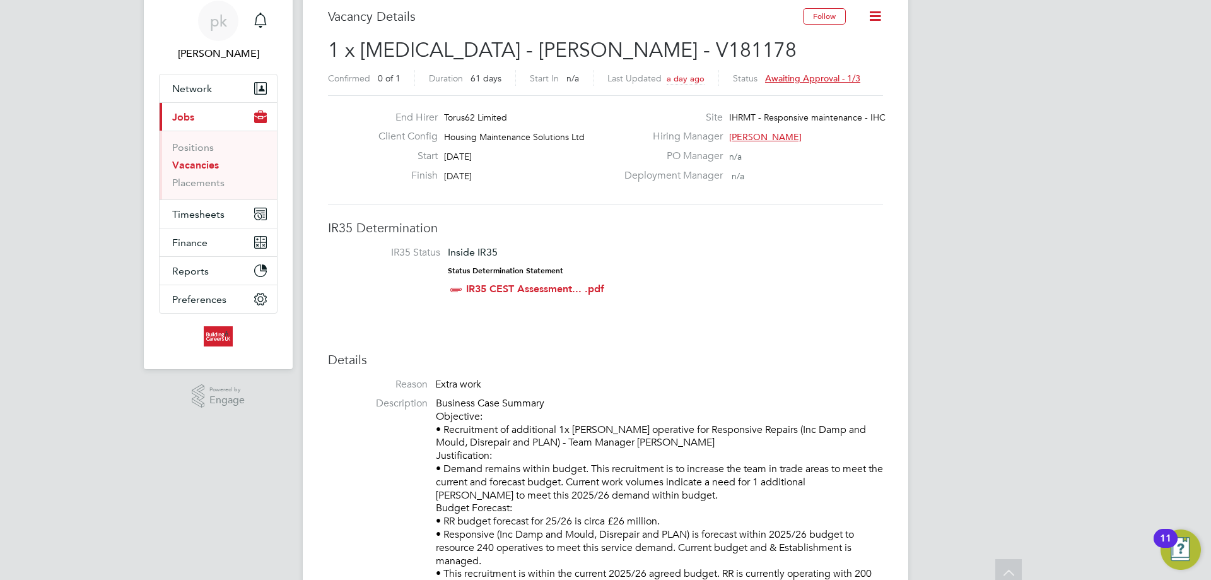
scroll to position [0, 0]
